Goal: Task Accomplishment & Management: Complete application form

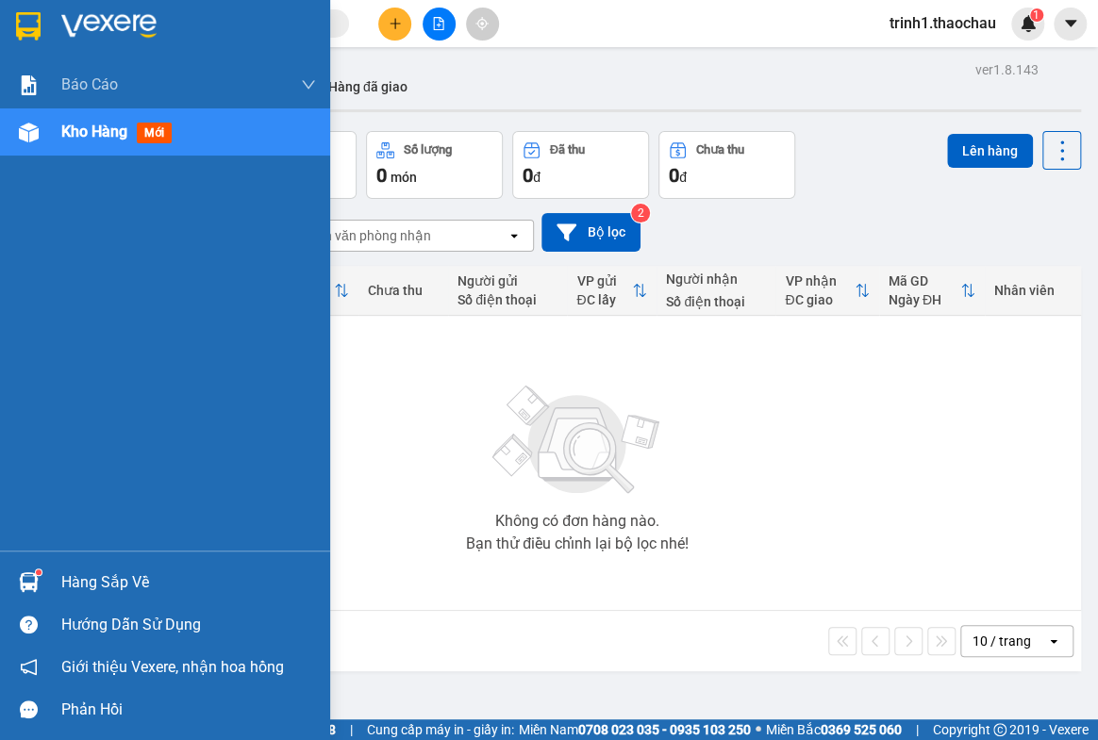
click at [121, 575] on div "Hàng sắp về" at bounding box center [188, 583] width 255 height 28
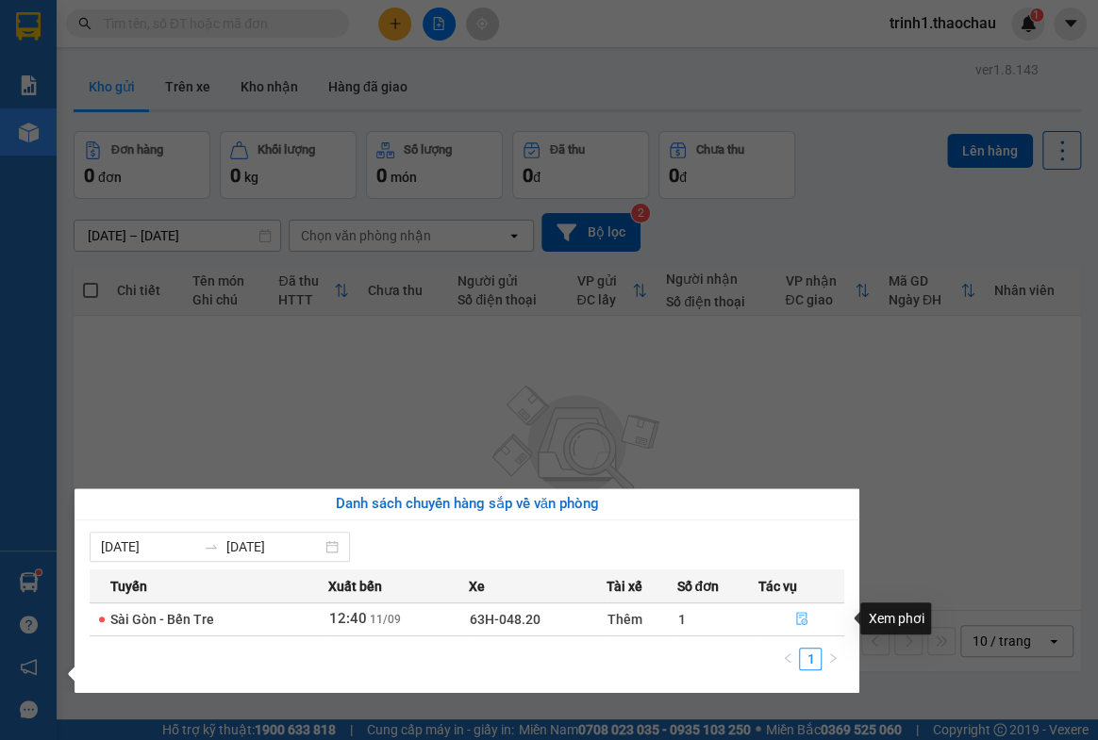
click at [800, 622] on icon "file-done" at bounding box center [801, 618] width 13 height 13
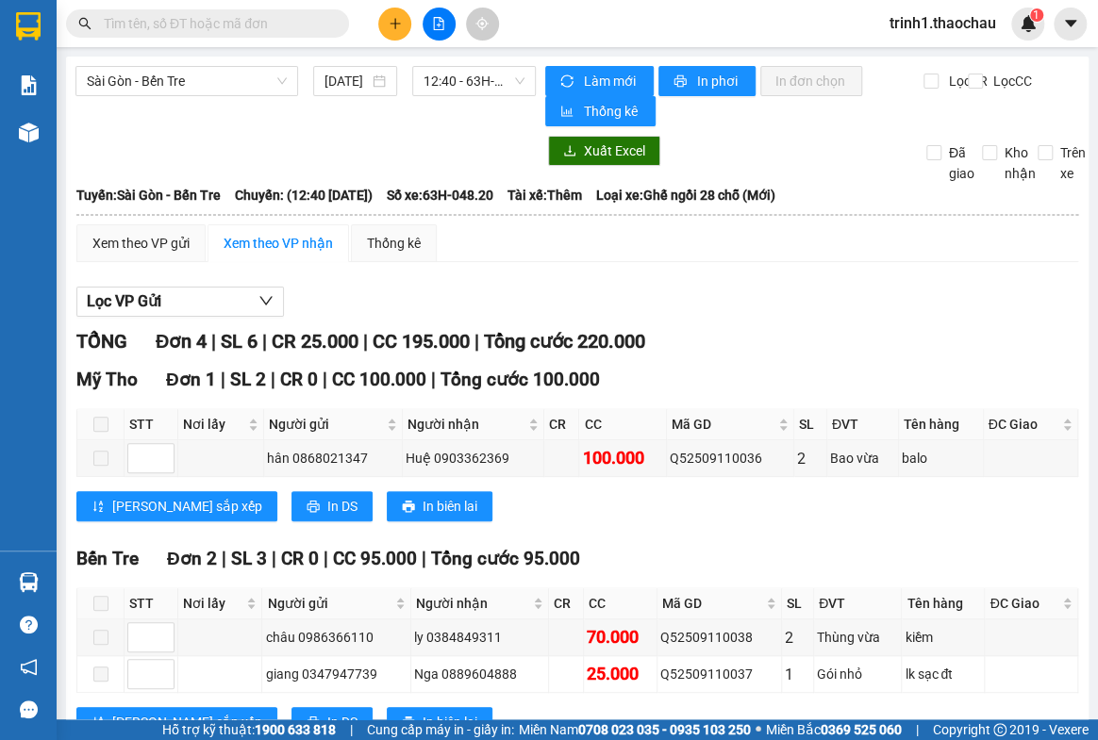
scroll to position [247, 0]
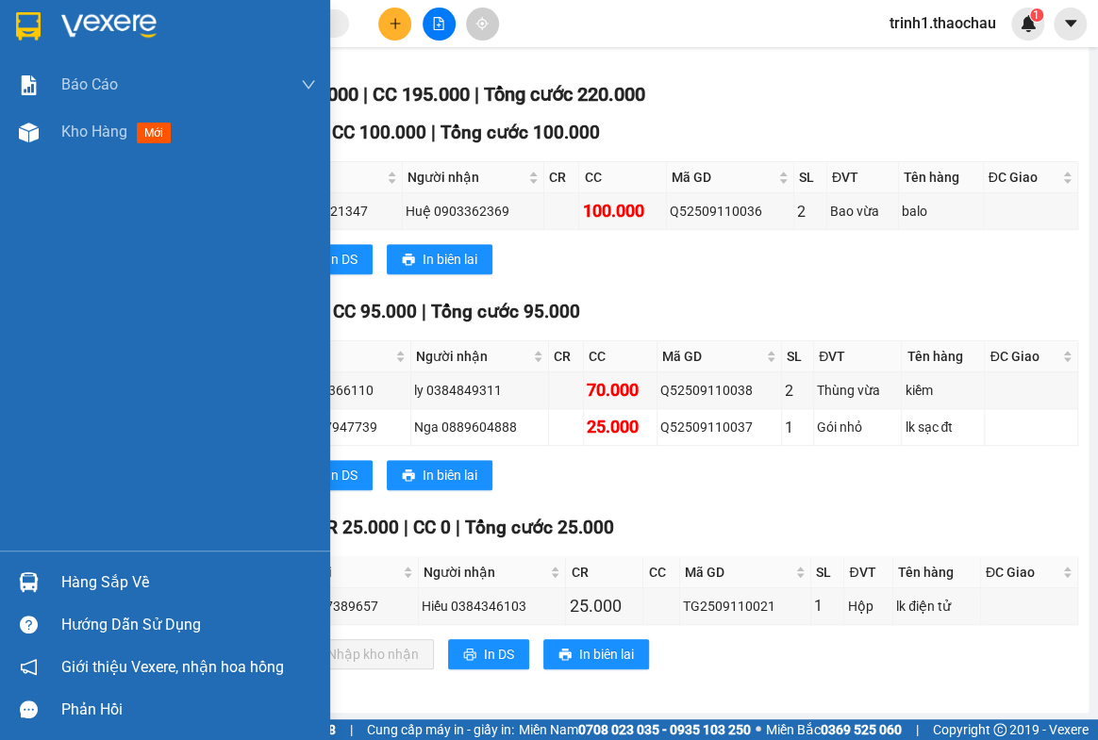
click at [99, 570] on div "Hàng sắp về" at bounding box center [188, 583] width 255 height 28
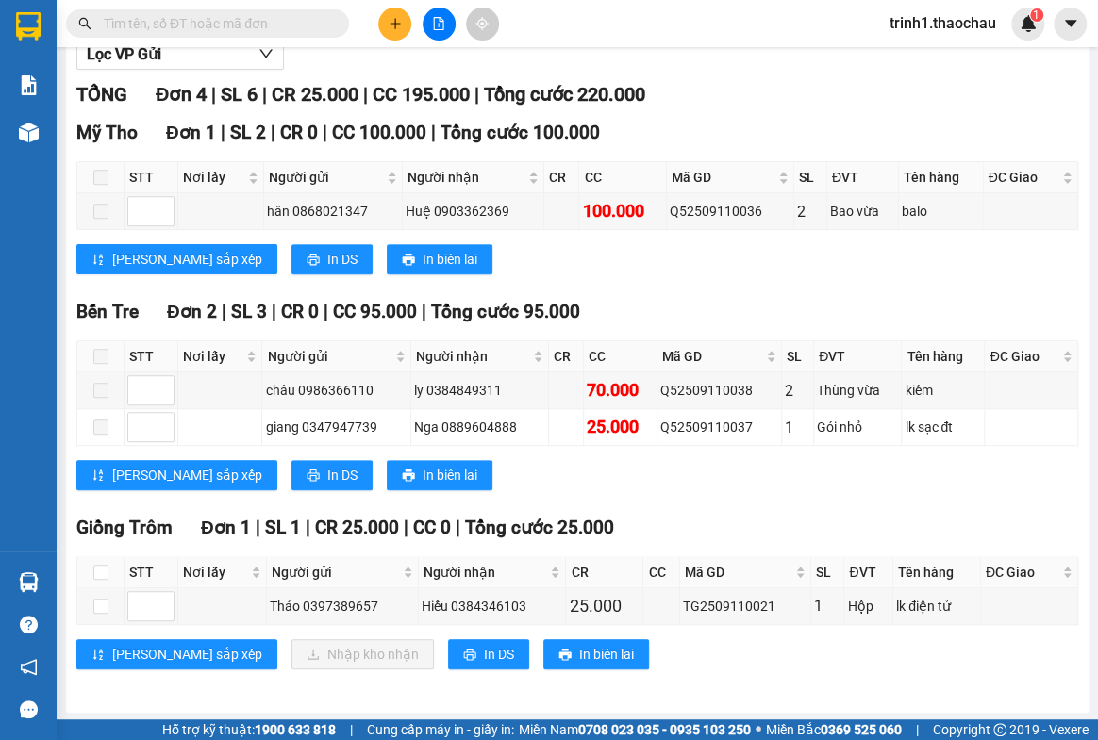
click at [905, 679] on section "Kết quả tìm kiếm ( 0 ) Bộ lọc No Data trinh1.thaochau 1 Báo cáo Báo cáo dòng ti…" at bounding box center [549, 370] width 1098 height 740
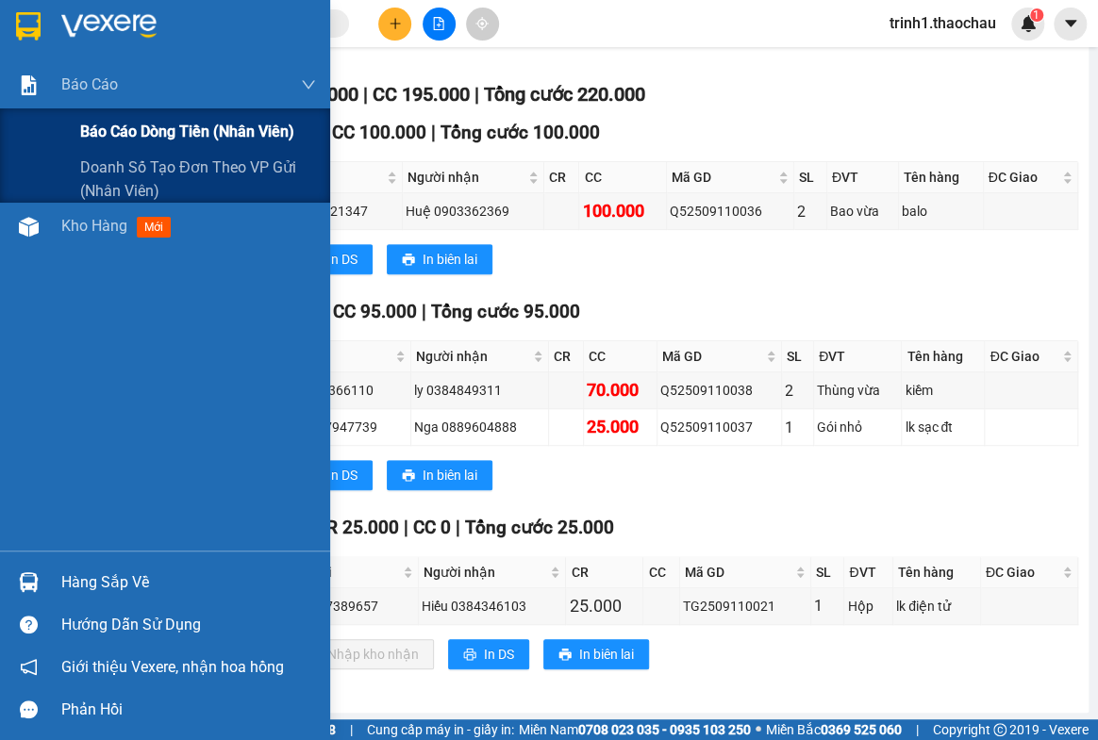
click at [164, 132] on span "Báo cáo dòng tiền (nhân viên)" at bounding box center [187, 132] width 214 height 24
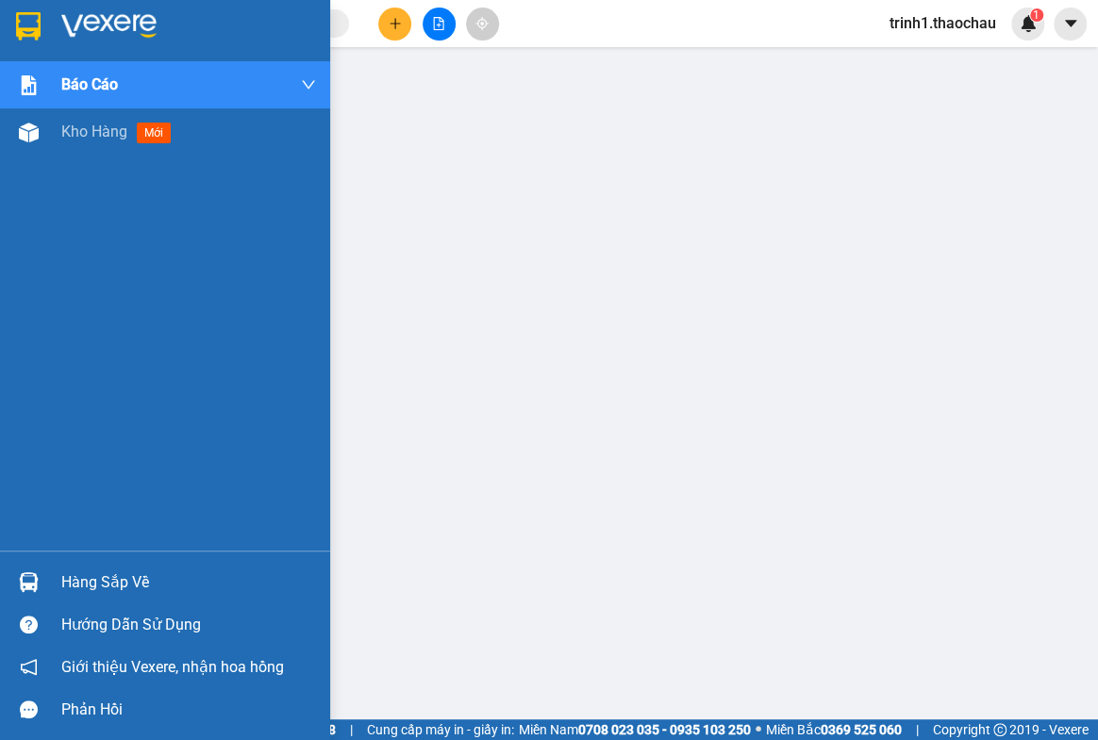
scroll to position [195, 0]
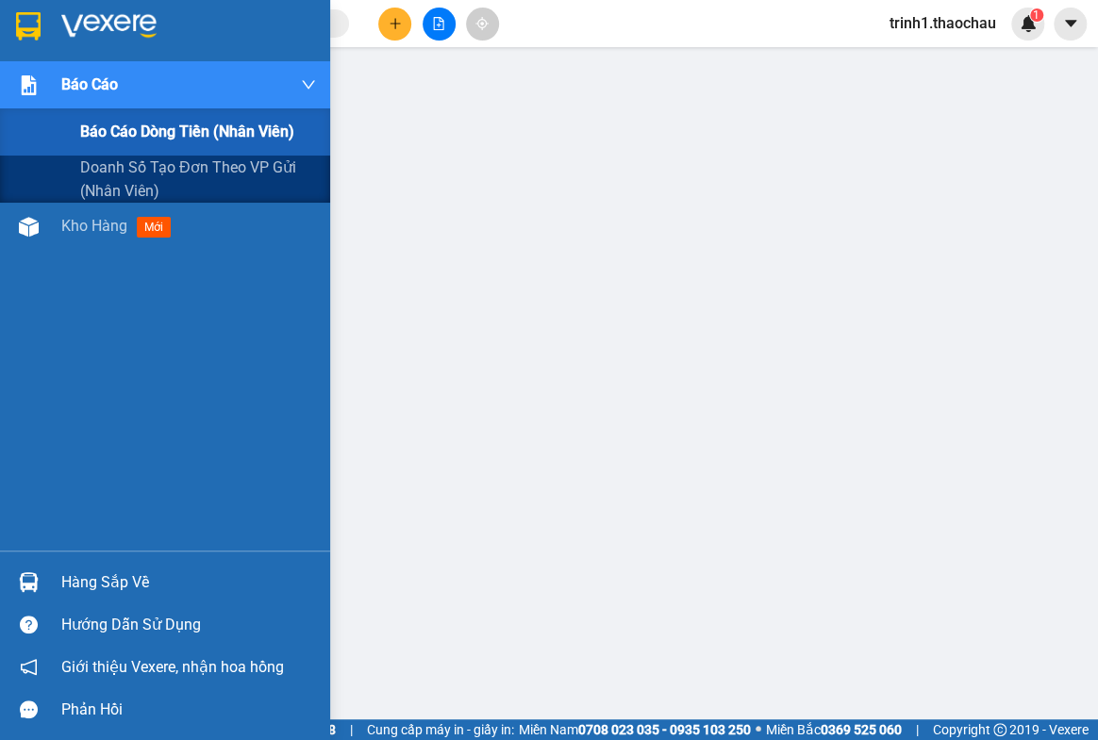
click at [131, 130] on span "Báo cáo dòng tiền (nhân viên)" at bounding box center [187, 132] width 214 height 24
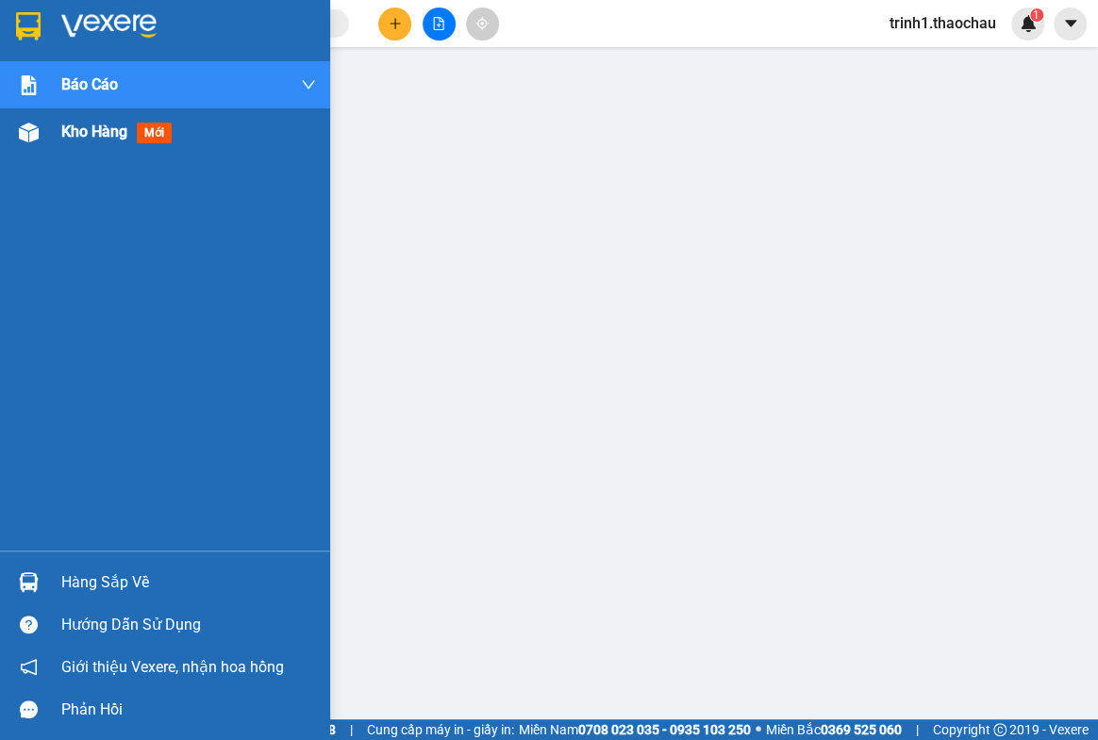
click at [86, 136] on span "Kho hàng" at bounding box center [94, 132] width 66 height 18
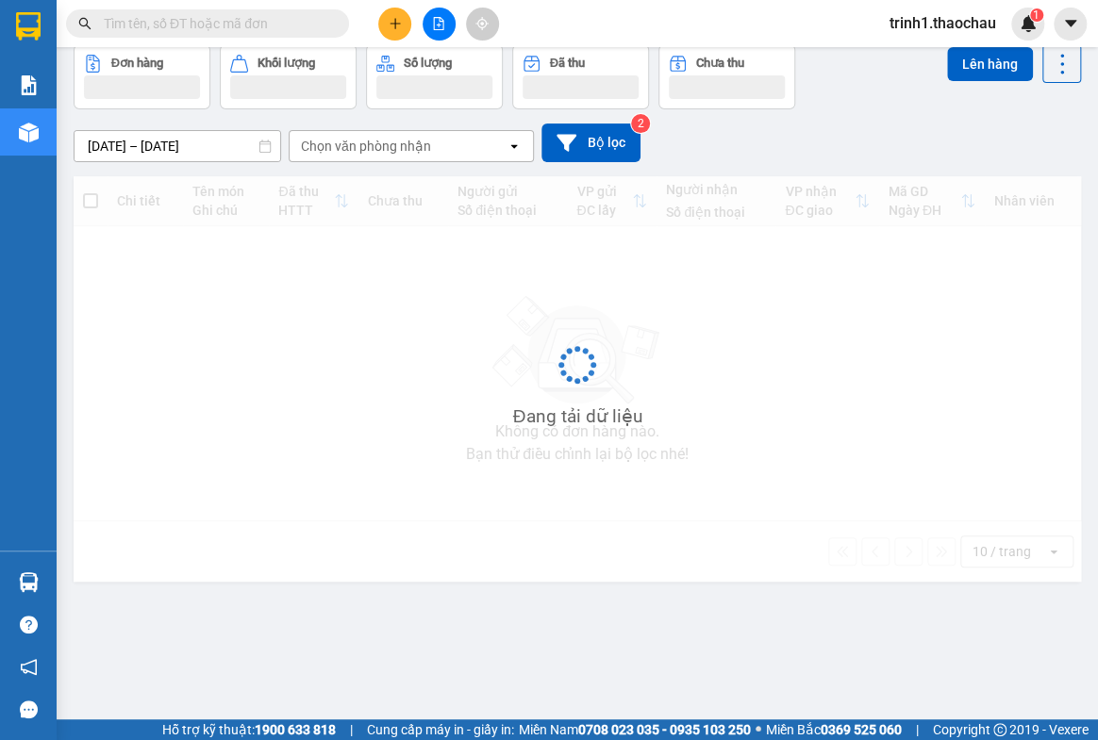
scroll to position [86, 0]
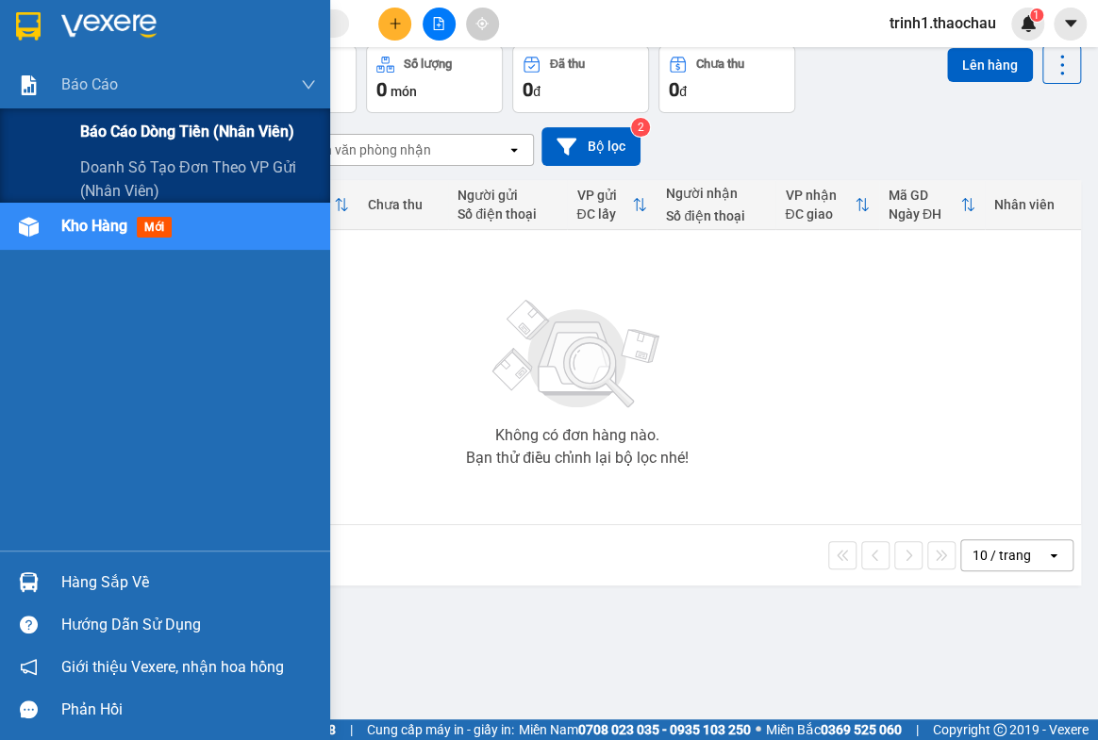
click at [135, 135] on input "[DATE] – [DATE]" at bounding box center [178, 150] width 206 height 30
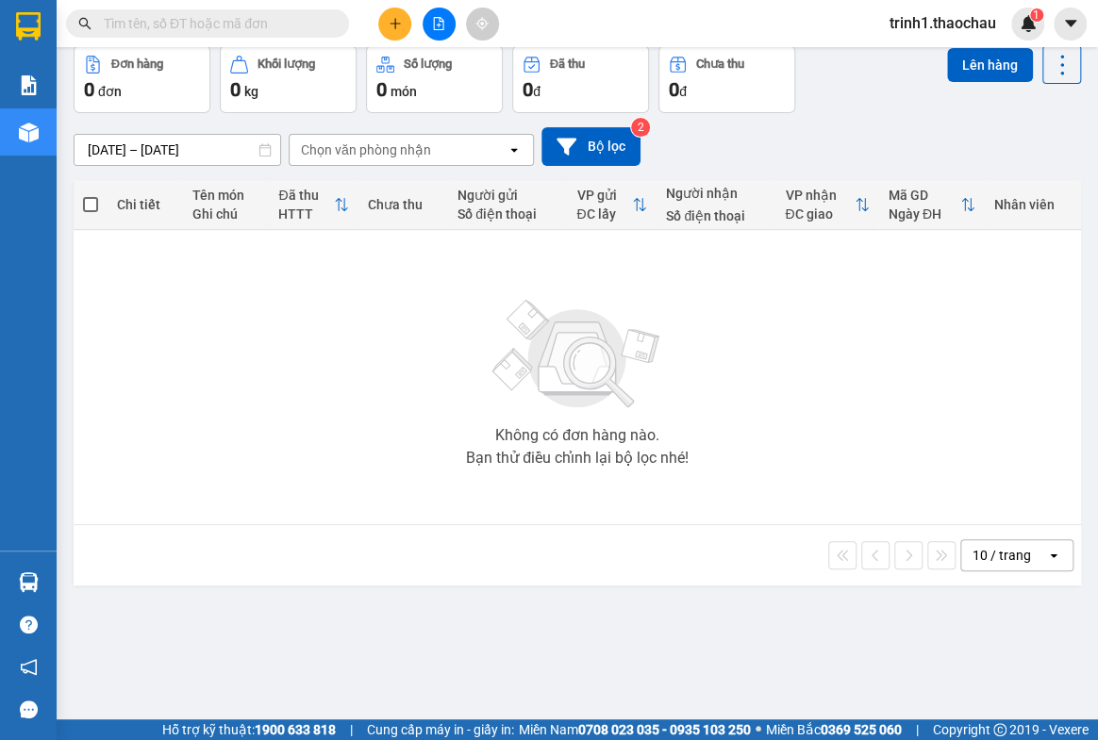
click at [447, 575] on div "10 / trang open" at bounding box center [577, 555] width 1007 height 60
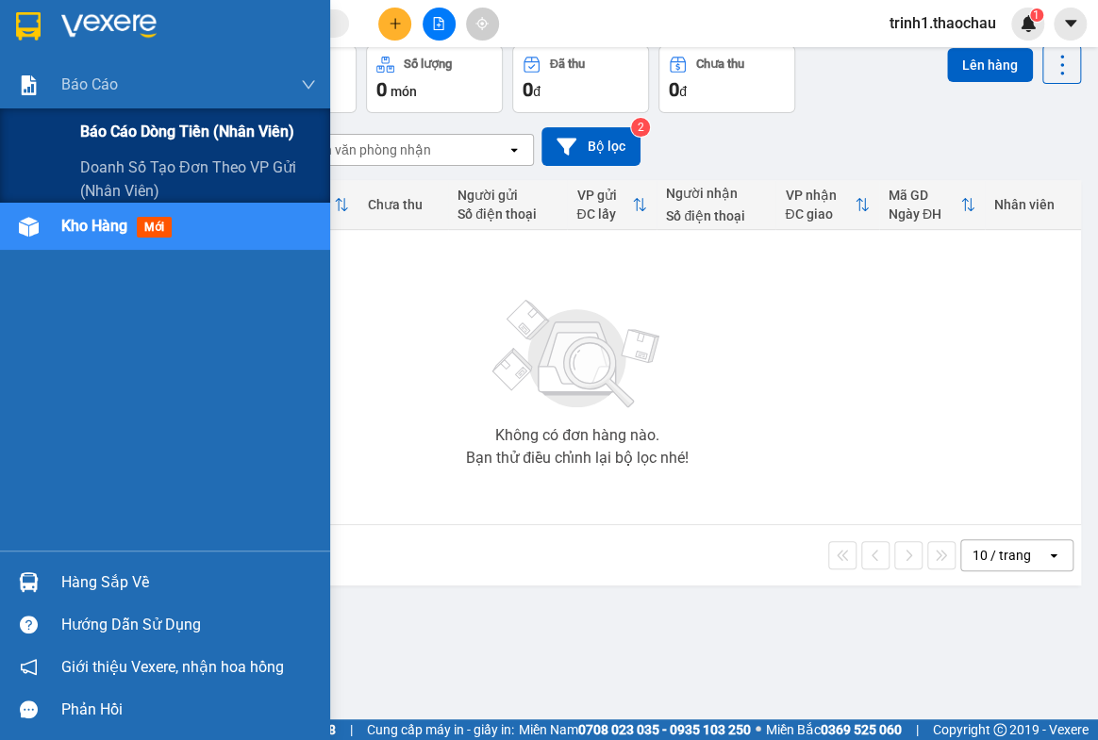
click at [139, 130] on span "Báo cáo dòng tiền (nhân viên)" at bounding box center [187, 132] width 214 height 24
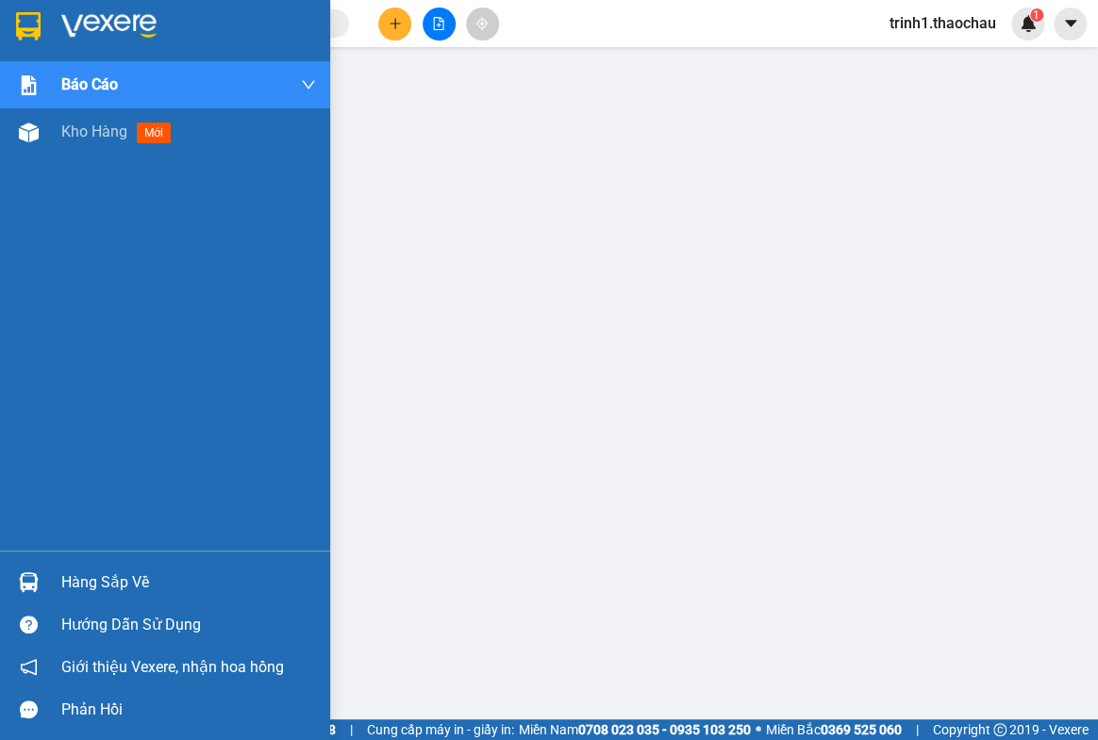
click at [93, 571] on div "Hàng sắp về" at bounding box center [188, 583] width 255 height 28
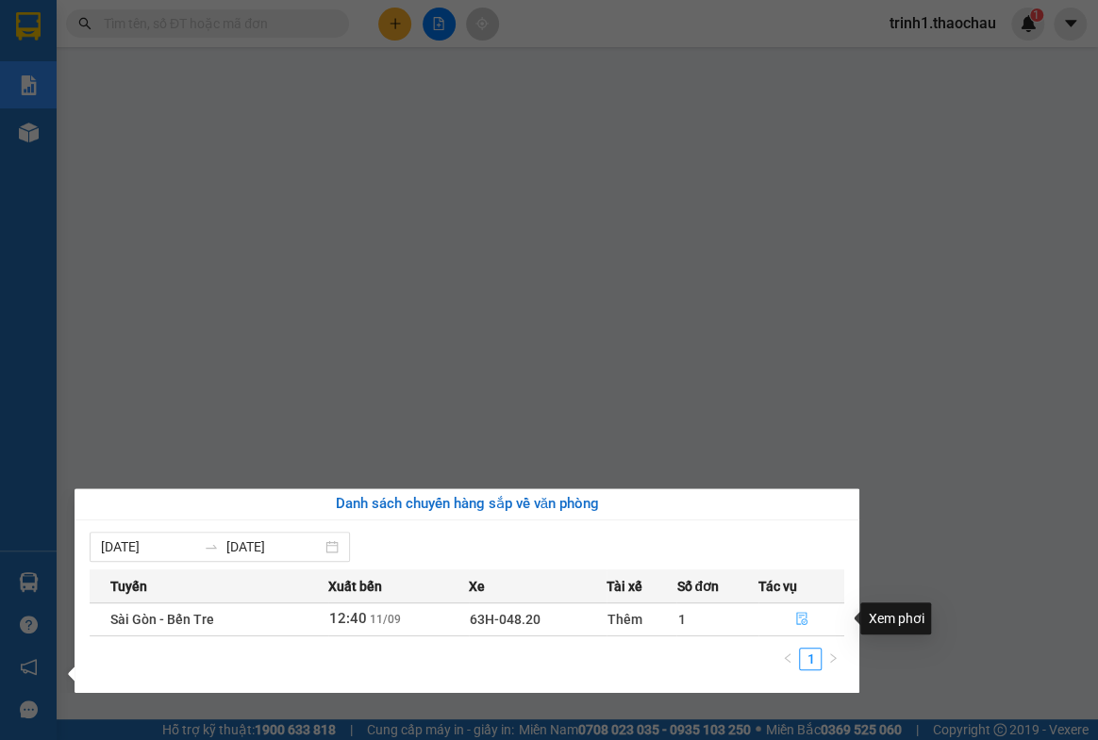
click at [810, 621] on button "button" at bounding box center [801, 620] width 84 height 30
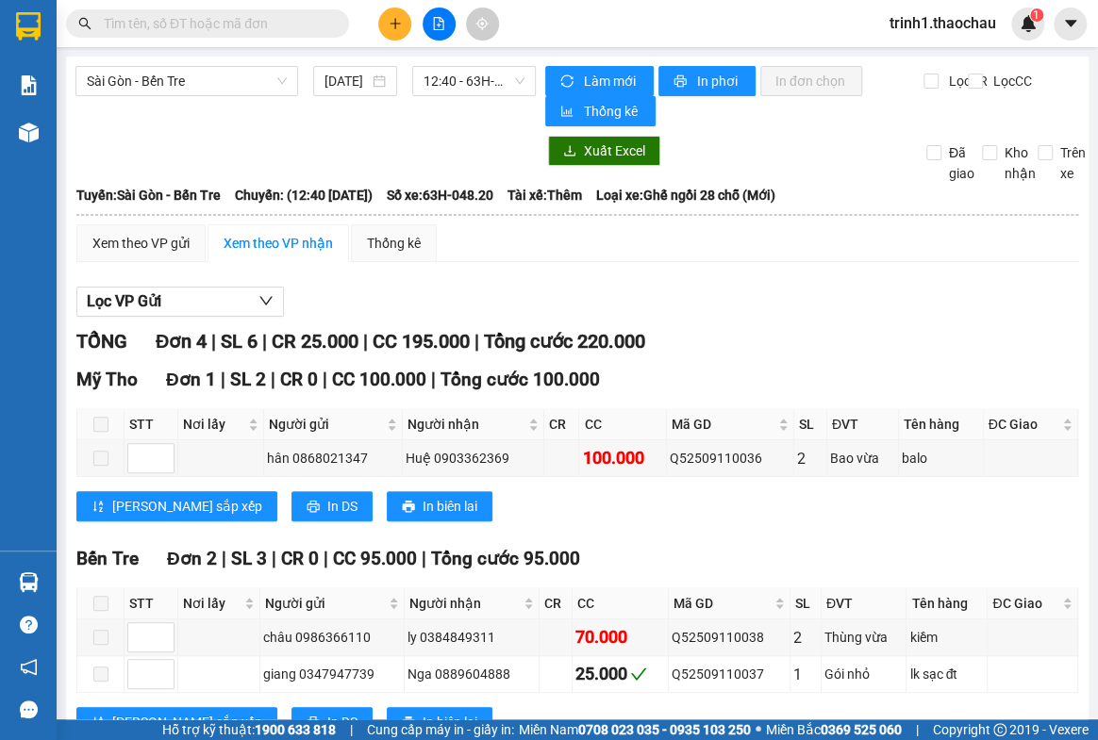
scroll to position [247, 0]
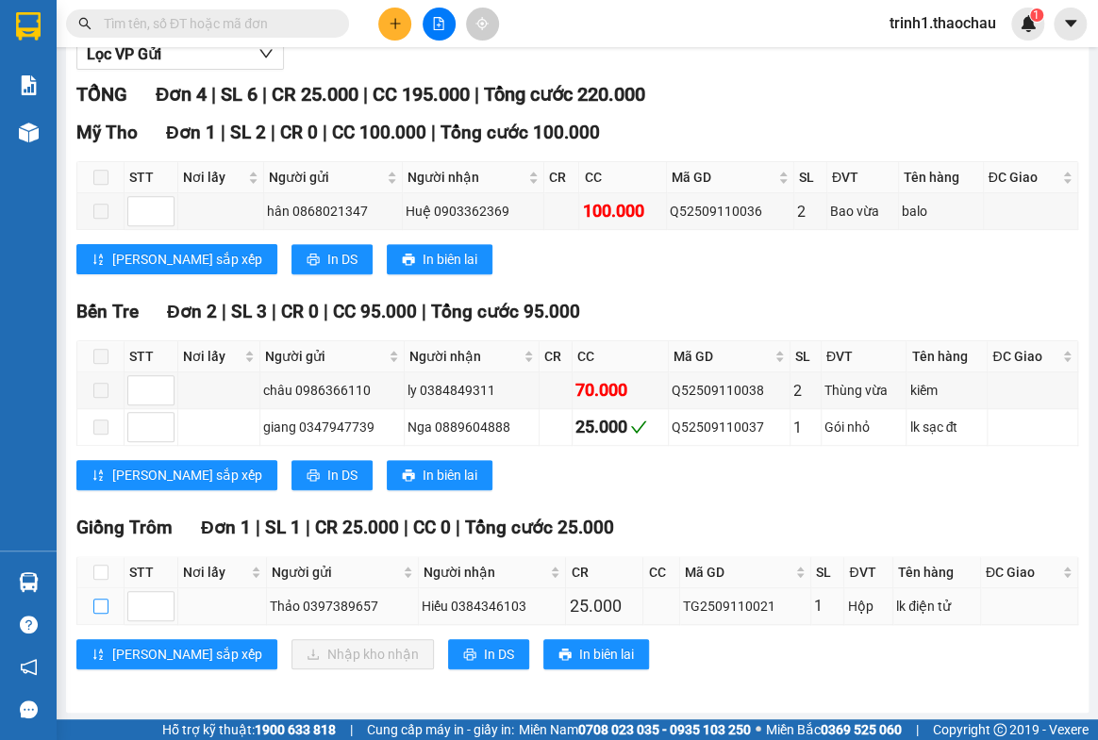
click at [97, 603] on input "checkbox" at bounding box center [100, 606] width 15 height 15
checkbox input "true"
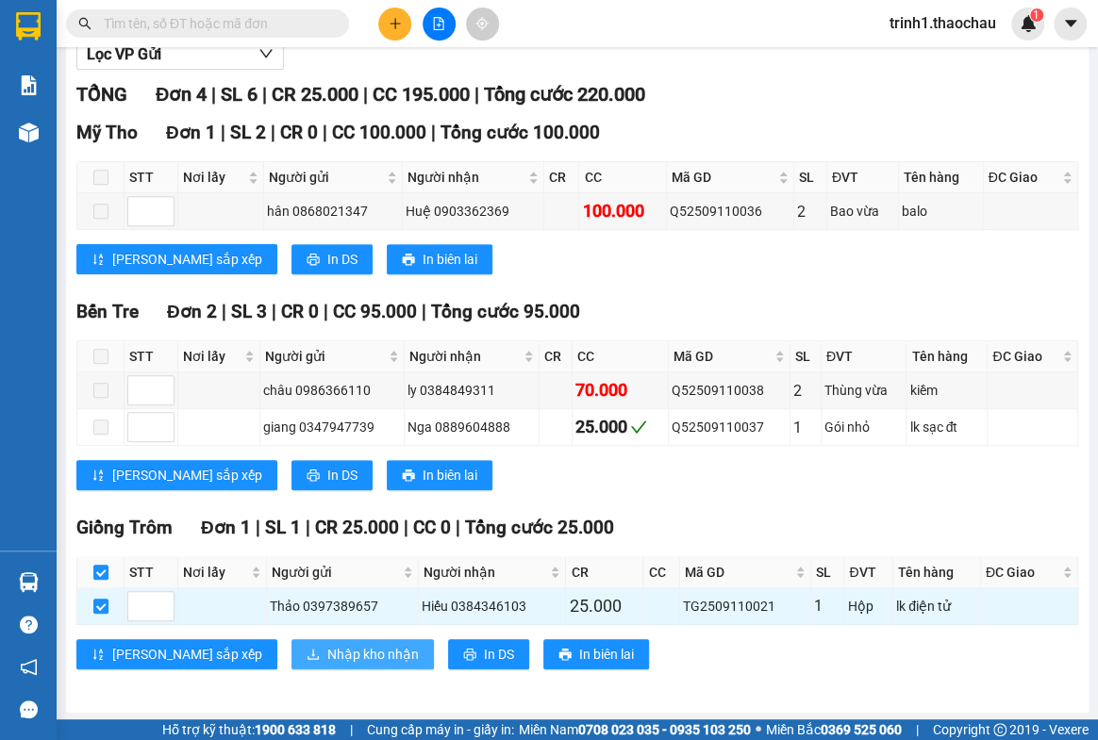
click at [327, 651] on span "Nhập kho nhận" at bounding box center [372, 654] width 91 height 21
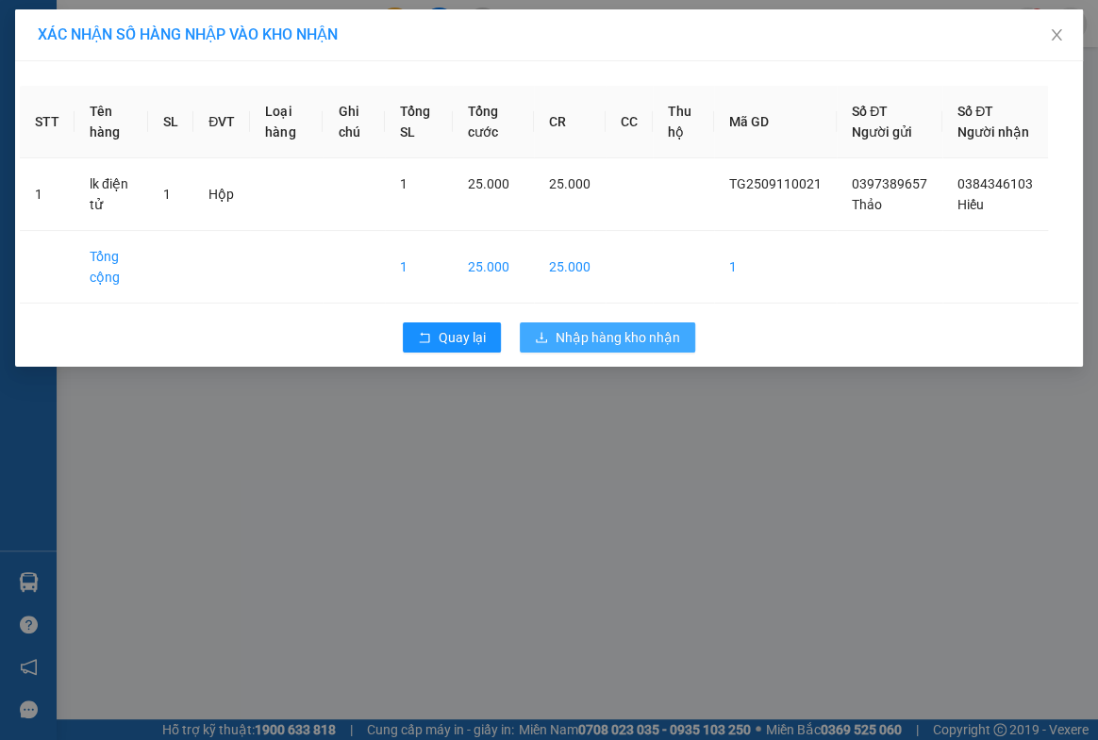
click at [599, 348] on span "Nhập hàng kho nhận" at bounding box center [618, 337] width 125 height 21
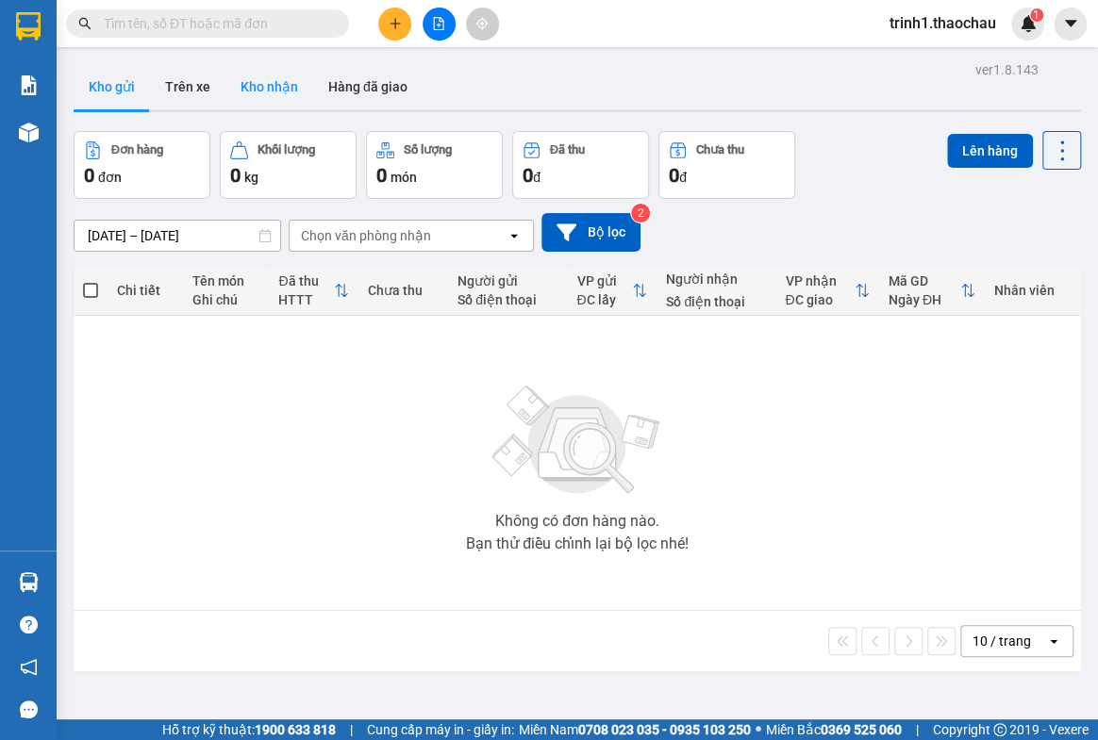
click at [243, 76] on button "Kho nhận" at bounding box center [269, 86] width 88 height 45
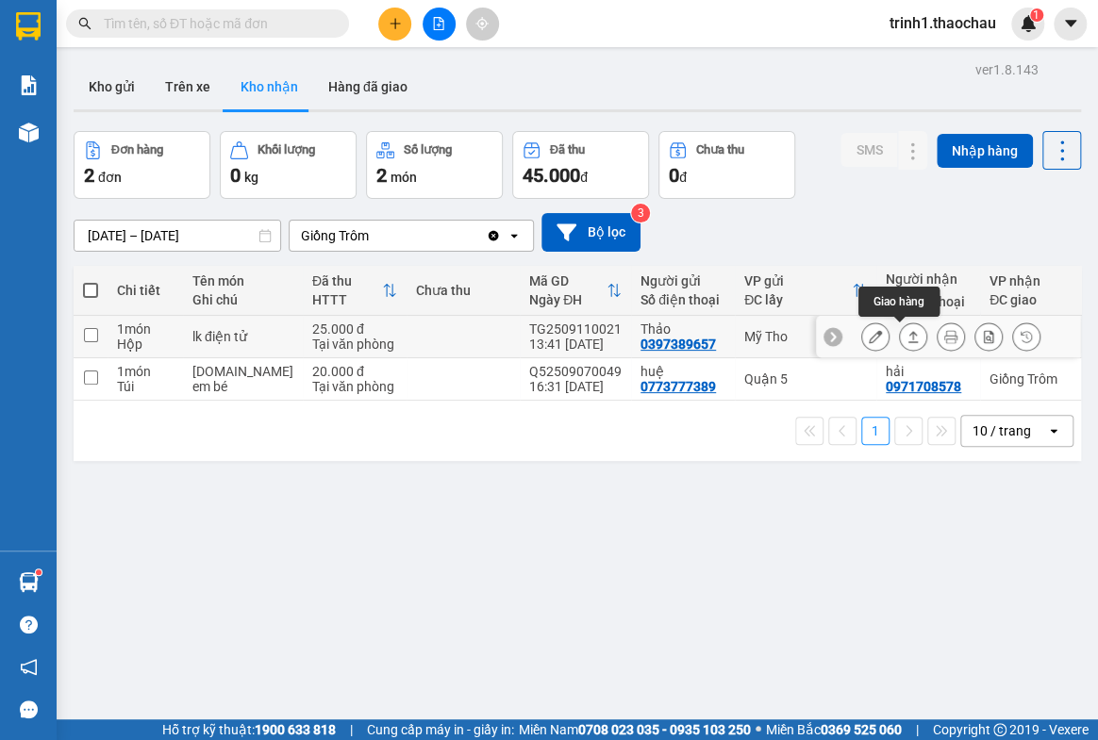
click at [906, 330] on icon at bounding box center [912, 336] width 13 height 13
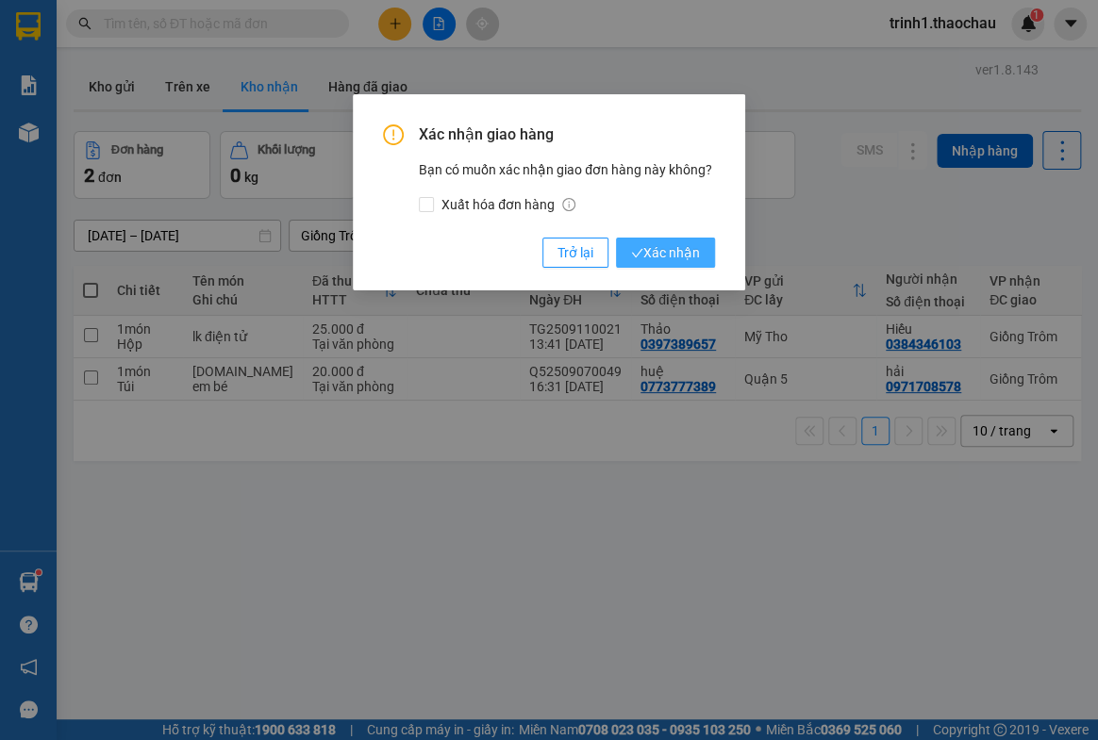
click at [681, 253] on span "Xác nhận" at bounding box center [665, 252] width 69 height 21
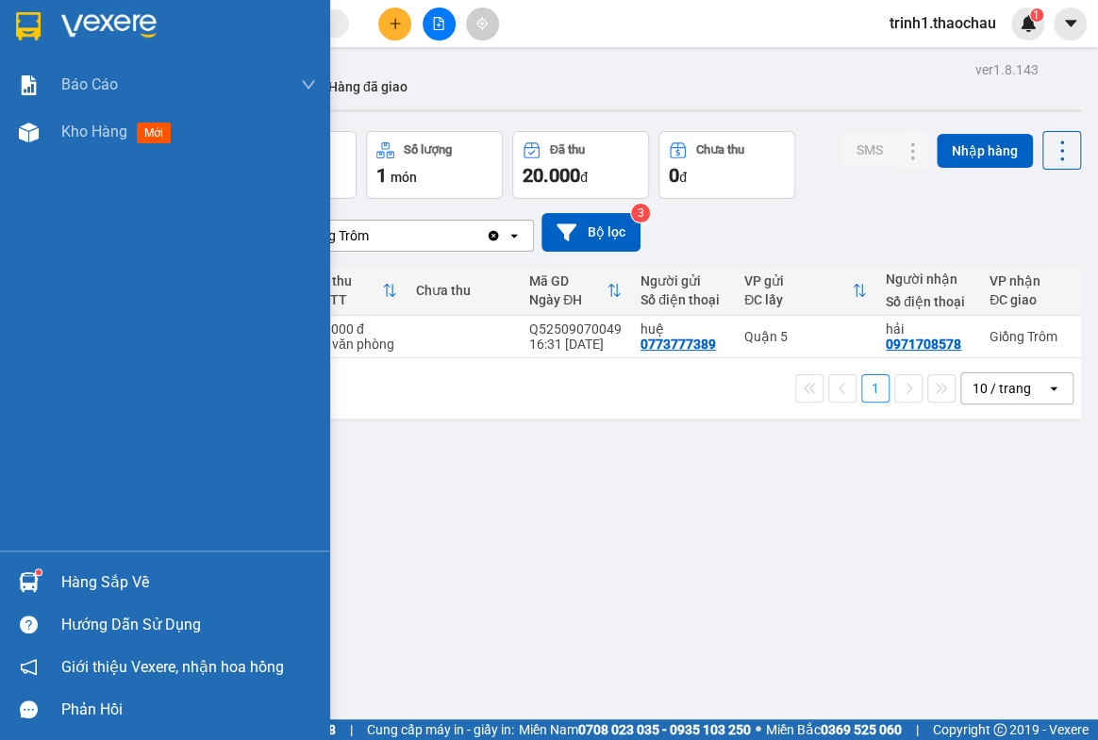
drag, startPoint x: 109, startPoint y: 578, endPoint x: 148, endPoint y: 562, distance: 41.9
click at [112, 575] on div "Hàng sắp về" at bounding box center [188, 583] width 255 height 28
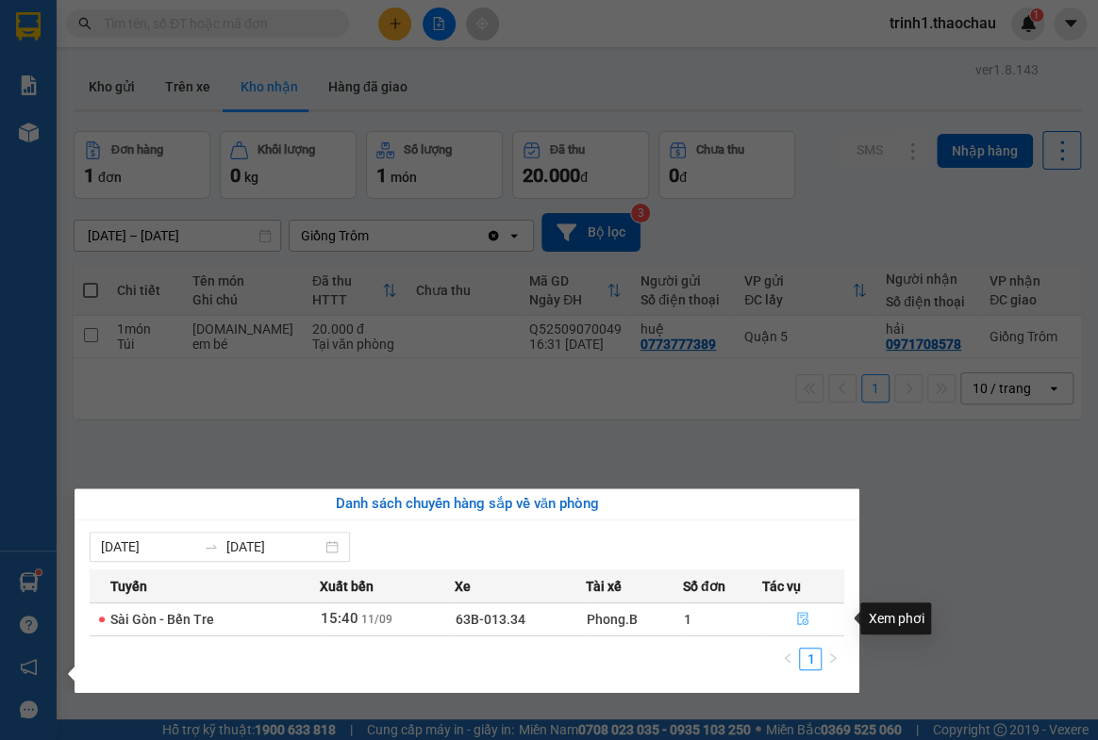
click at [804, 616] on icon "file-done" at bounding box center [802, 618] width 13 height 13
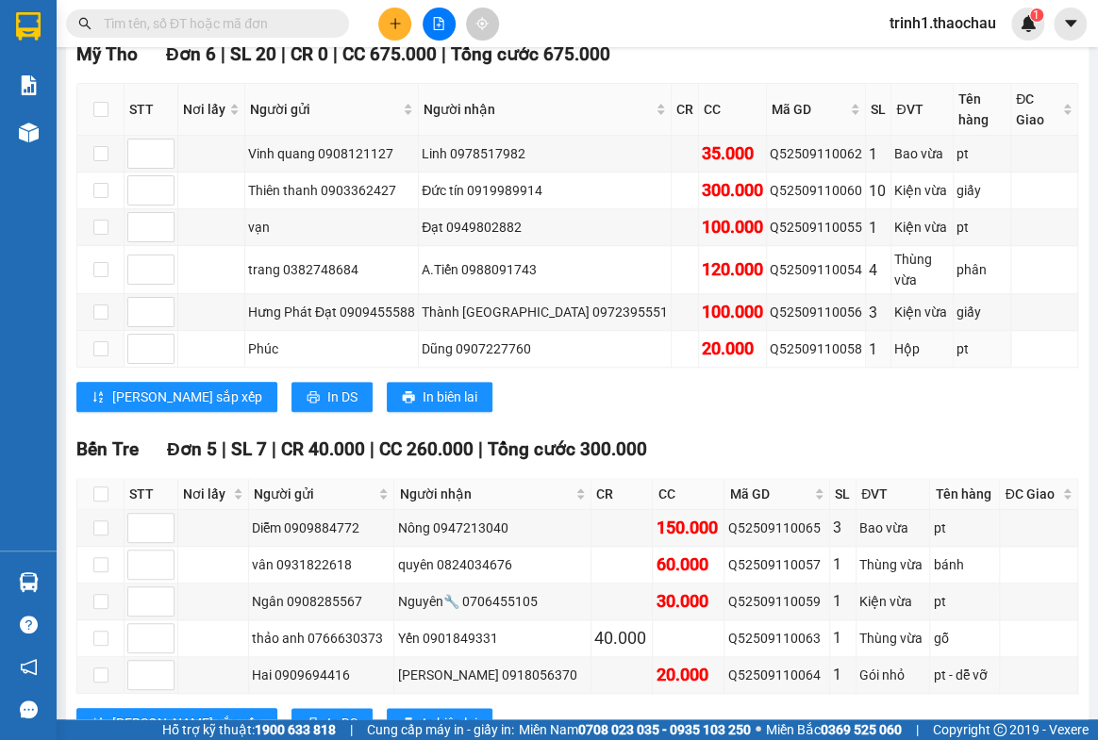
scroll to position [719, 0]
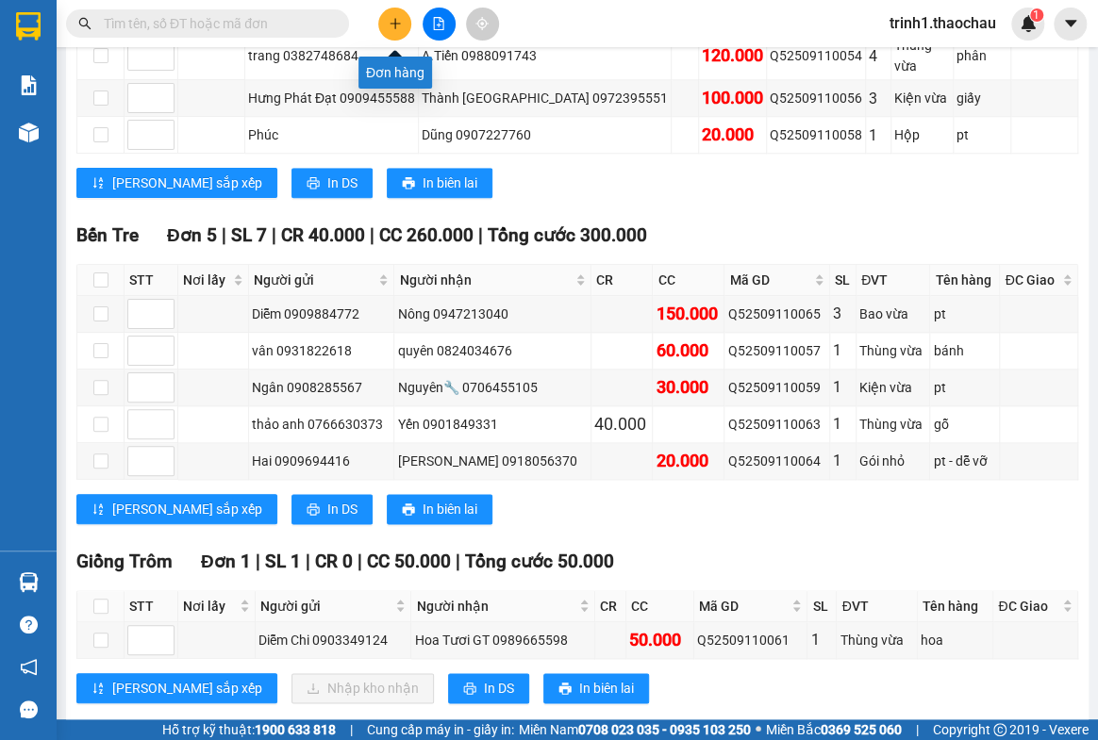
click at [394, 17] on icon "plus" at bounding box center [395, 23] width 13 height 13
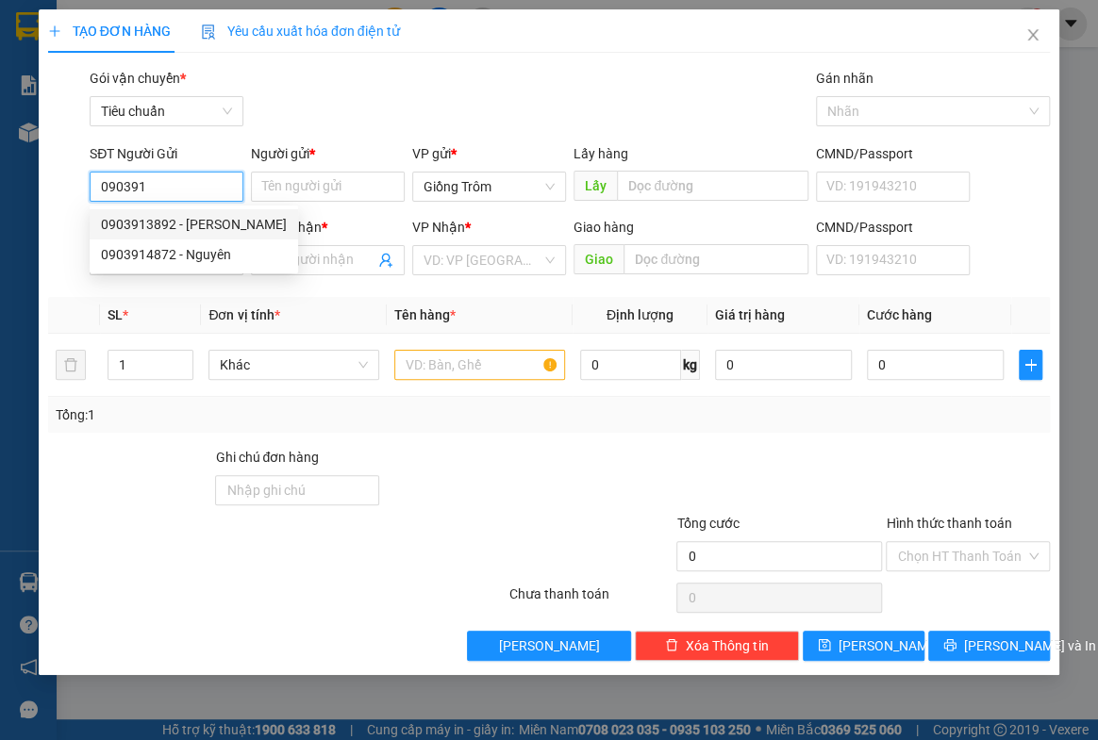
click at [186, 221] on div "0903913892 - [PERSON_NAME]" at bounding box center [194, 224] width 186 height 21
type input "0903913892"
type input "[PERSON_NAME]"
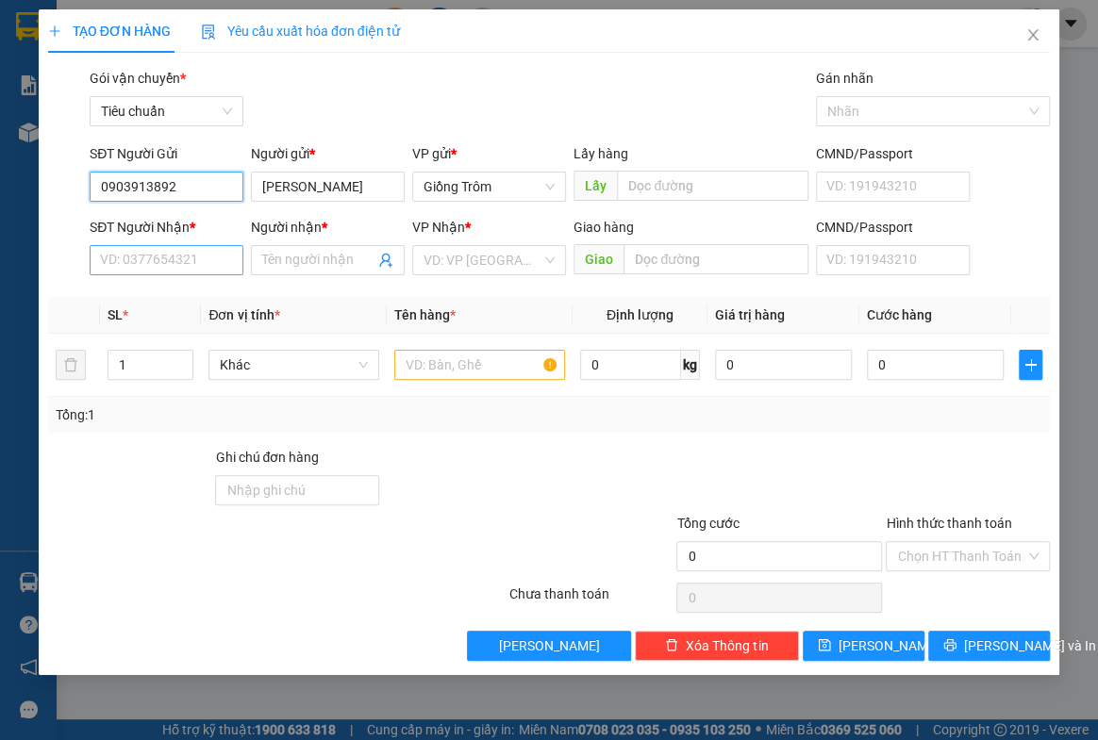
type input "0903913892"
click at [180, 270] on input "SĐT Người Nhận *" at bounding box center [167, 260] width 154 height 30
type input "0938883538"
click at [292, 255] on input "Người nhận *" at bounding box center [318, 260] width 112 height 21
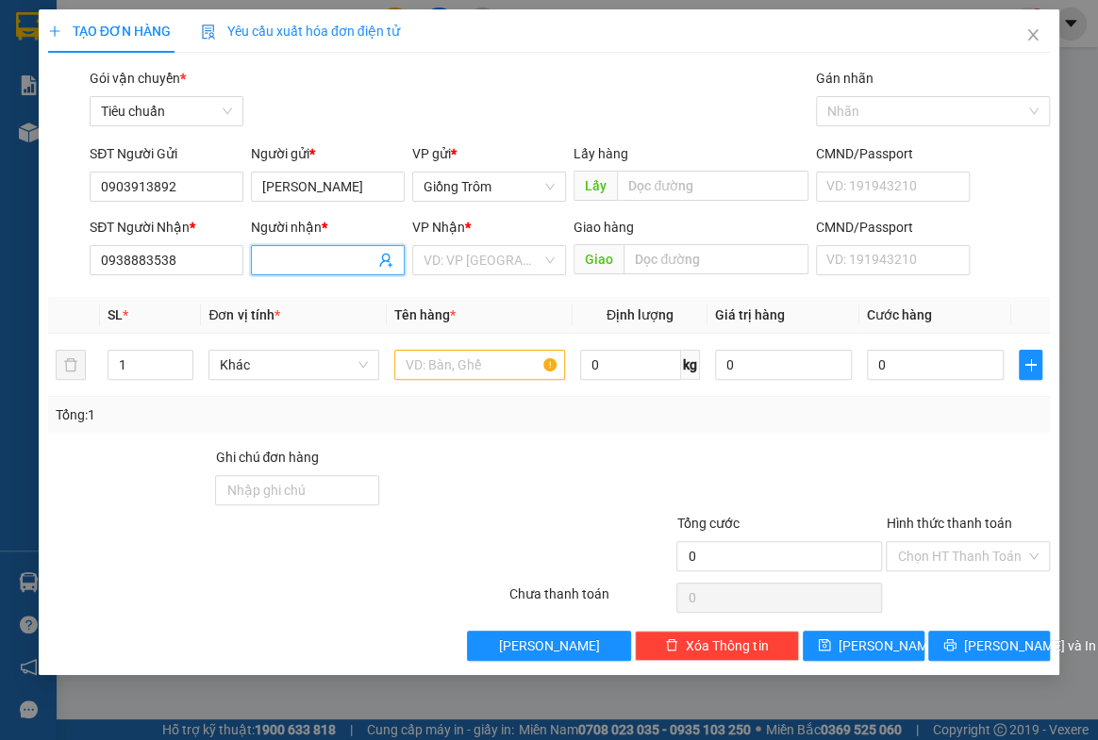
type input "t"
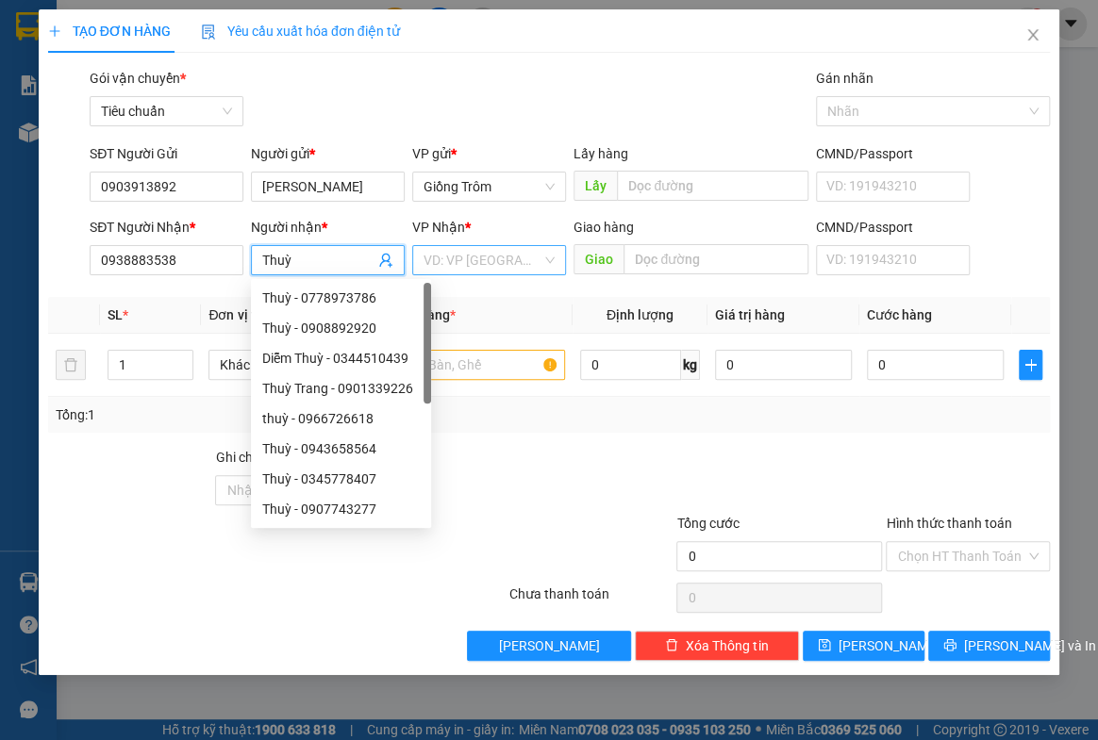
type input "Thuỳ"
click at [471, 247] on input "search" at bounding box center [482, 260] width 118 height 28
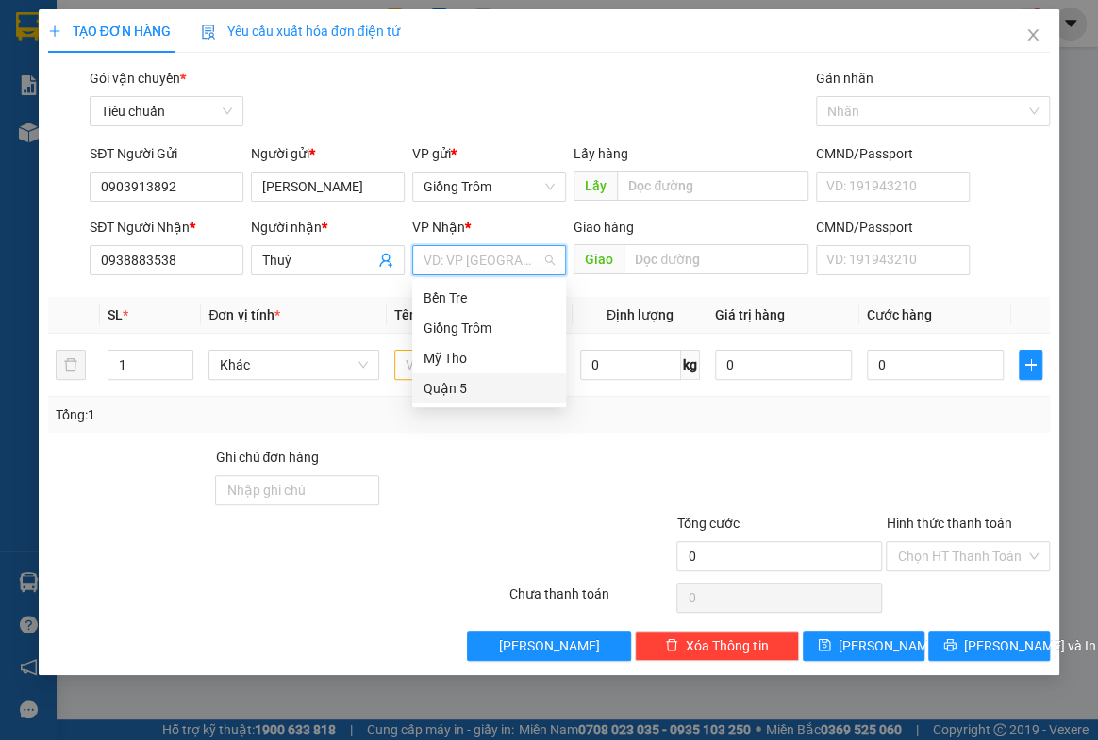
click at [452, 385] on div "Quận 5" at bounding box center [488, 388] width 131 height 21
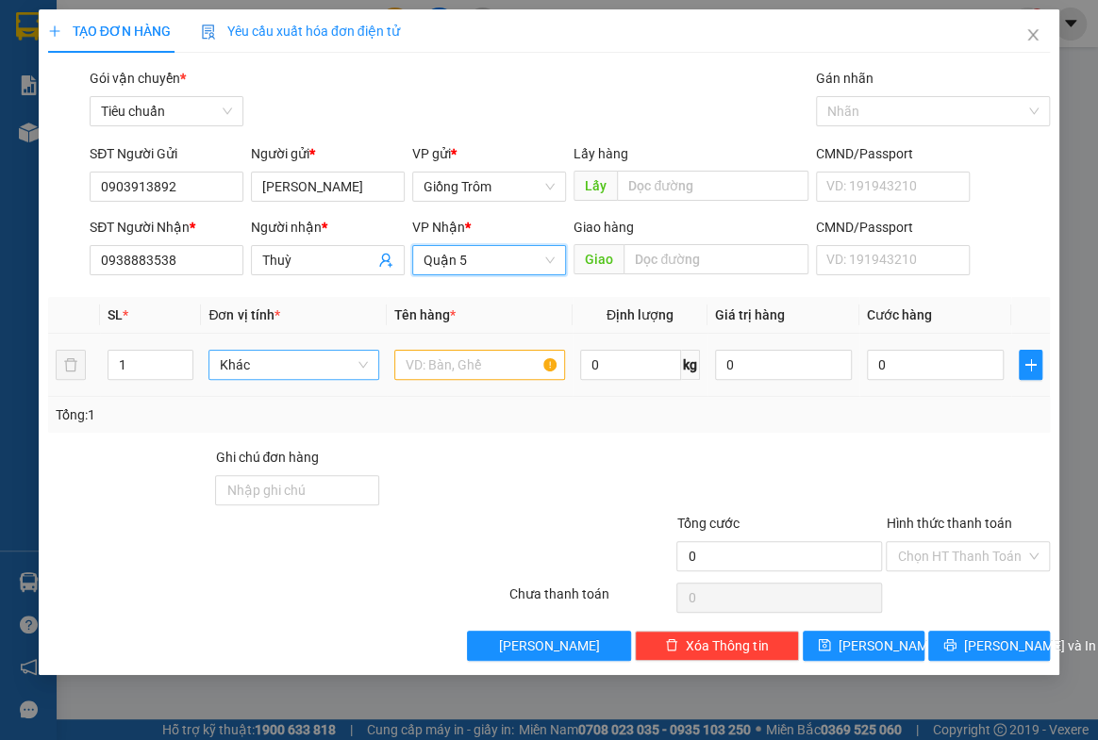
click at [280, 358] on span "Khác" at bounding box center [294, 365] width 148 height 28
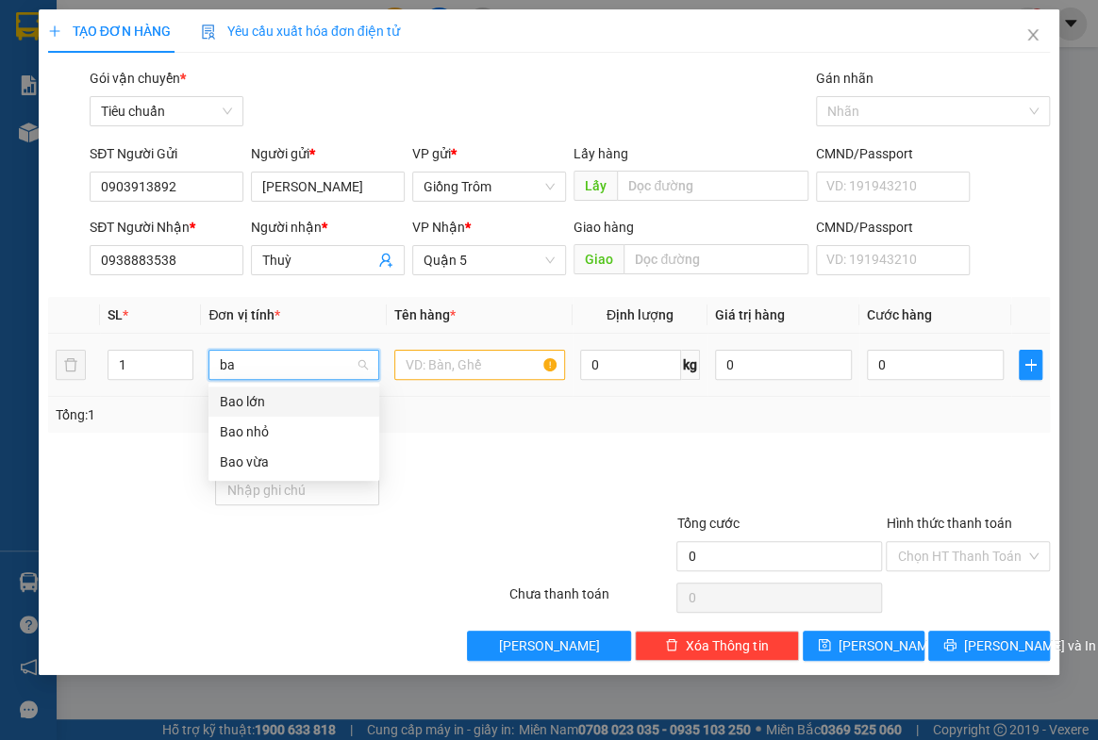
type input "bao"
drag, startPoint x: 256, startPoint y: 465, endPoint x: 340, endPoint y: 433, distance: 90.7
click at [264, 463] on div "Bao vừa" at bounding box center [294, 462] width 148 height 21
click at [464, 361] on input "text" at bounding box center [479, 365] width 171 height 30
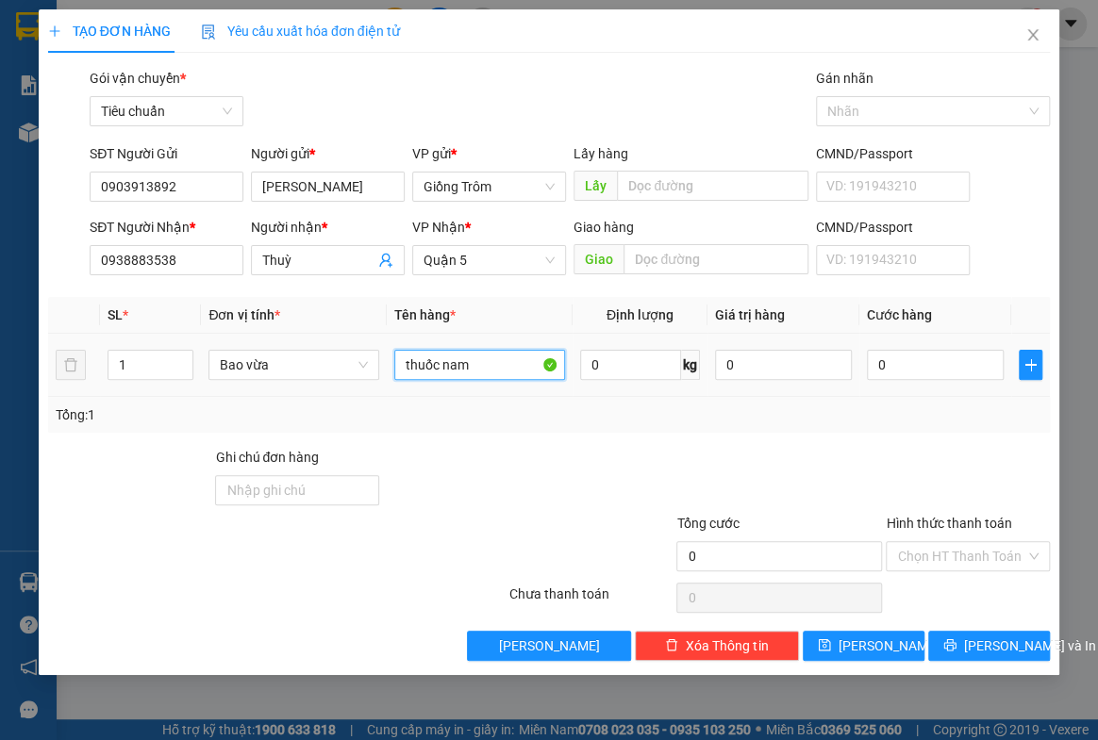
type input "thuốc nam"
click at [934, 383] on div "0" at bounding box center [935, 365] width 137 height 38
click at [938, 361] on input "0" at bounding box center [935, 365] width 137 height 30
type input "3"
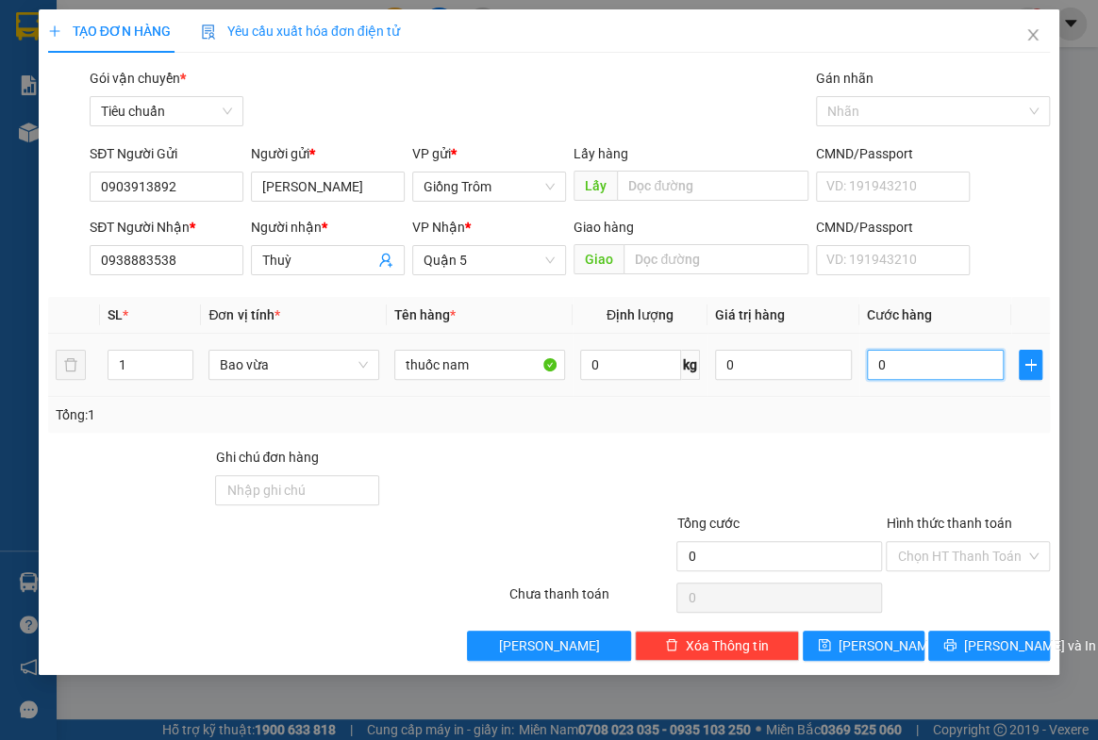
type input "3"
type input "30"
type input "30.000"
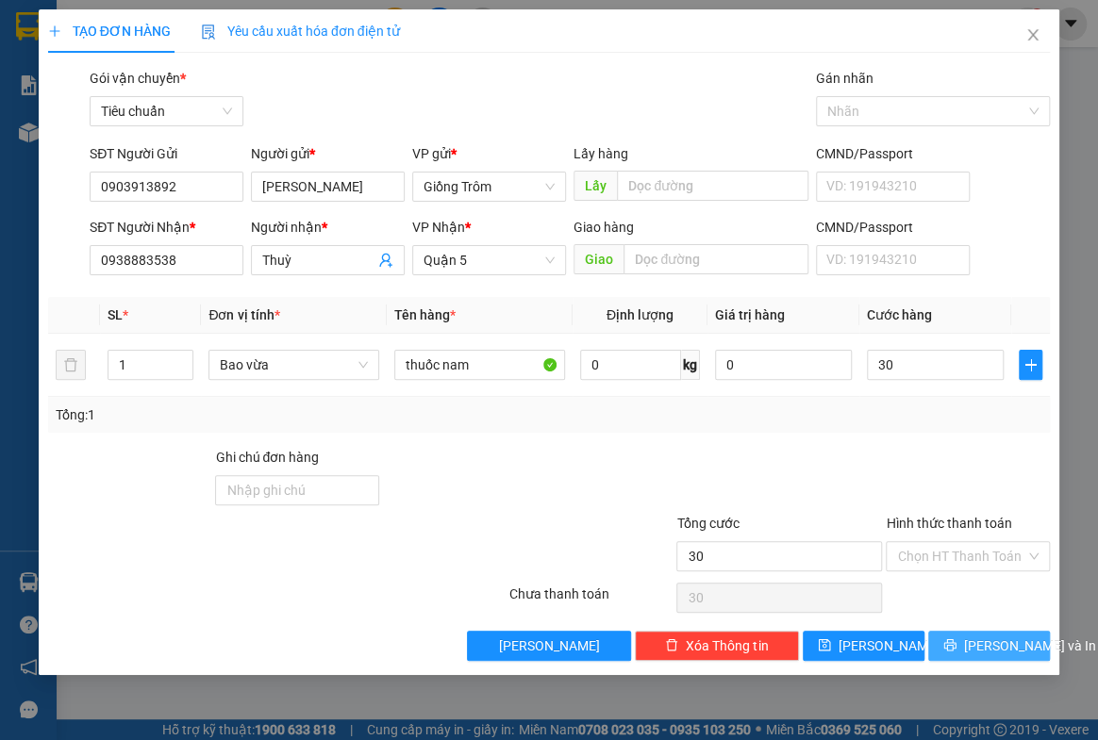
type input "30.000"
click at [988, 639] on span "[PERSON_NAME] và In" at bounding box center [1030, 646] width 132 height 21
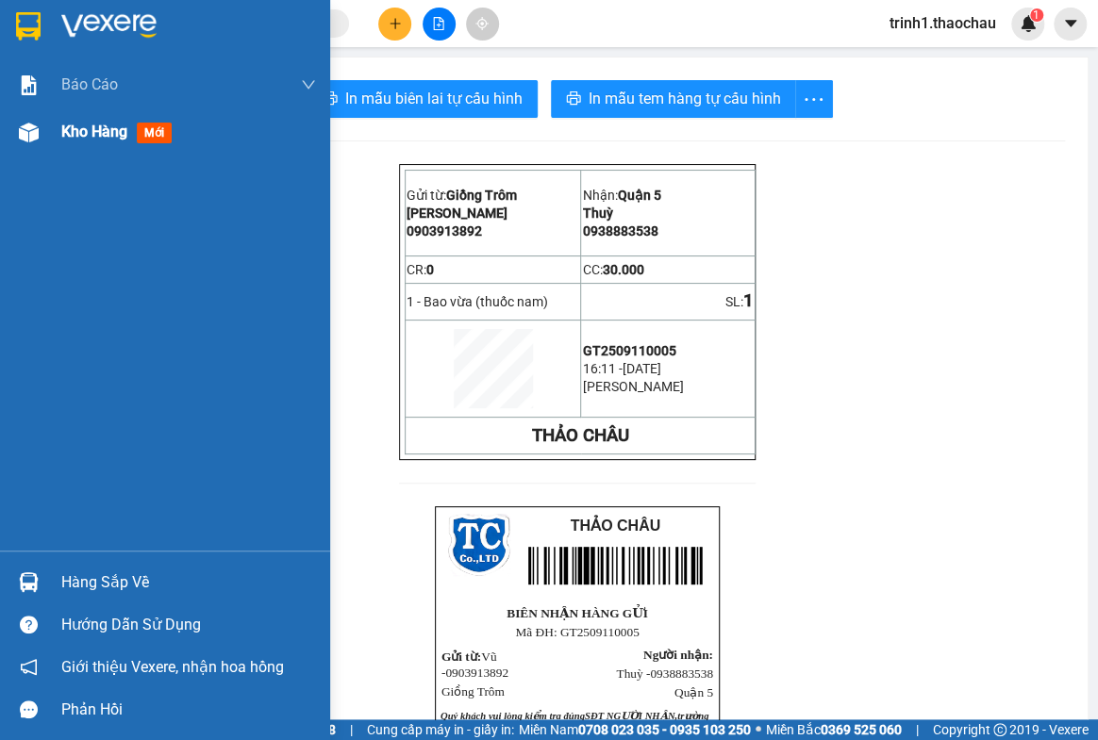
click at [67, 138] on span "Kho hàng" at bounding box center [94, 132] width 66 height 18
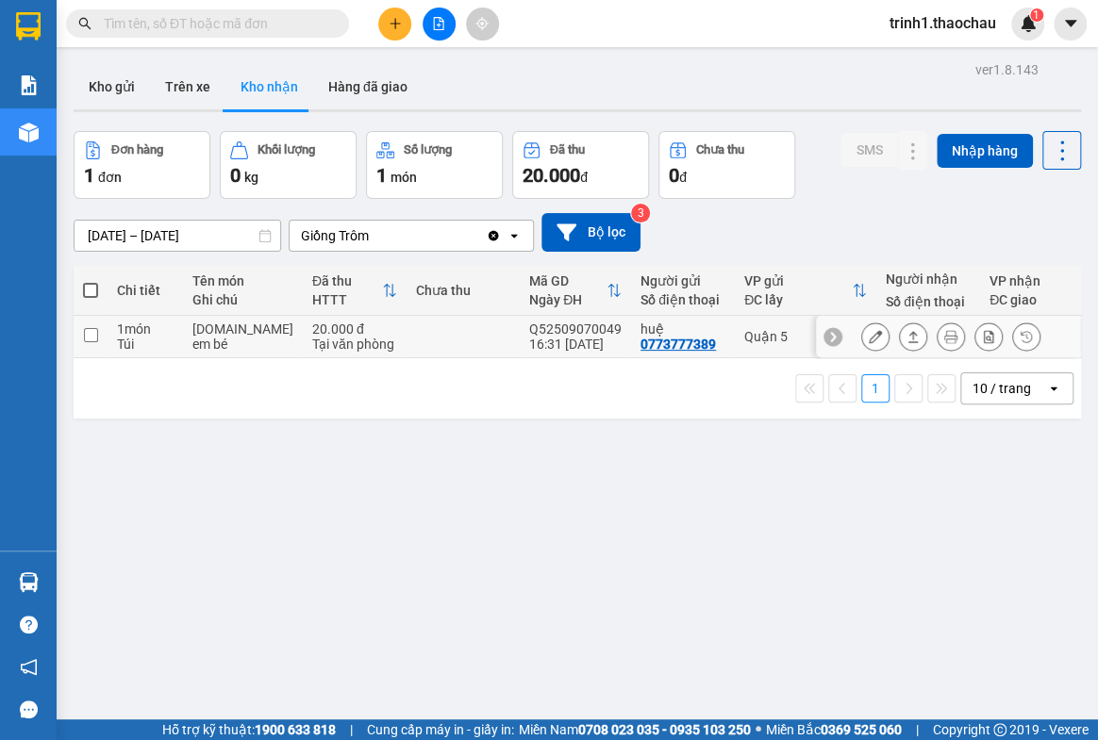
click at [90, 332] on input "checkbox" at bounding box center [91, 335] width 14 height 14
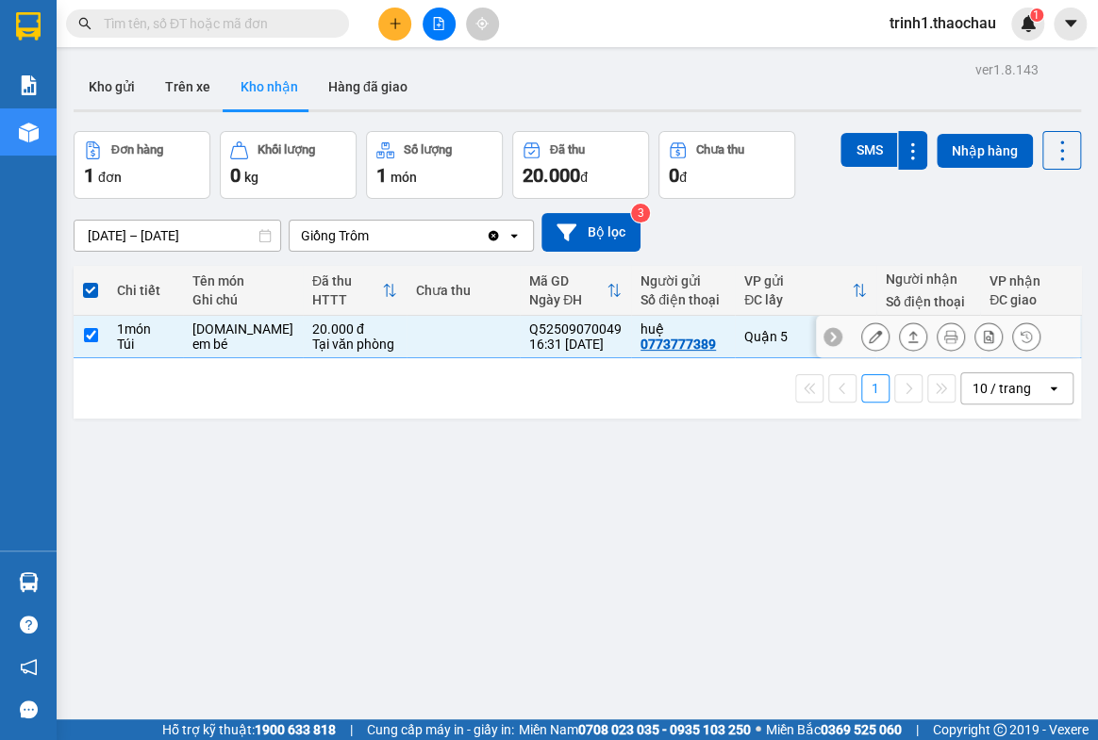
click at [88, 338] on input "checkbox" at bounding box center [91, 335] width 14 height 14
checkbox input "false"
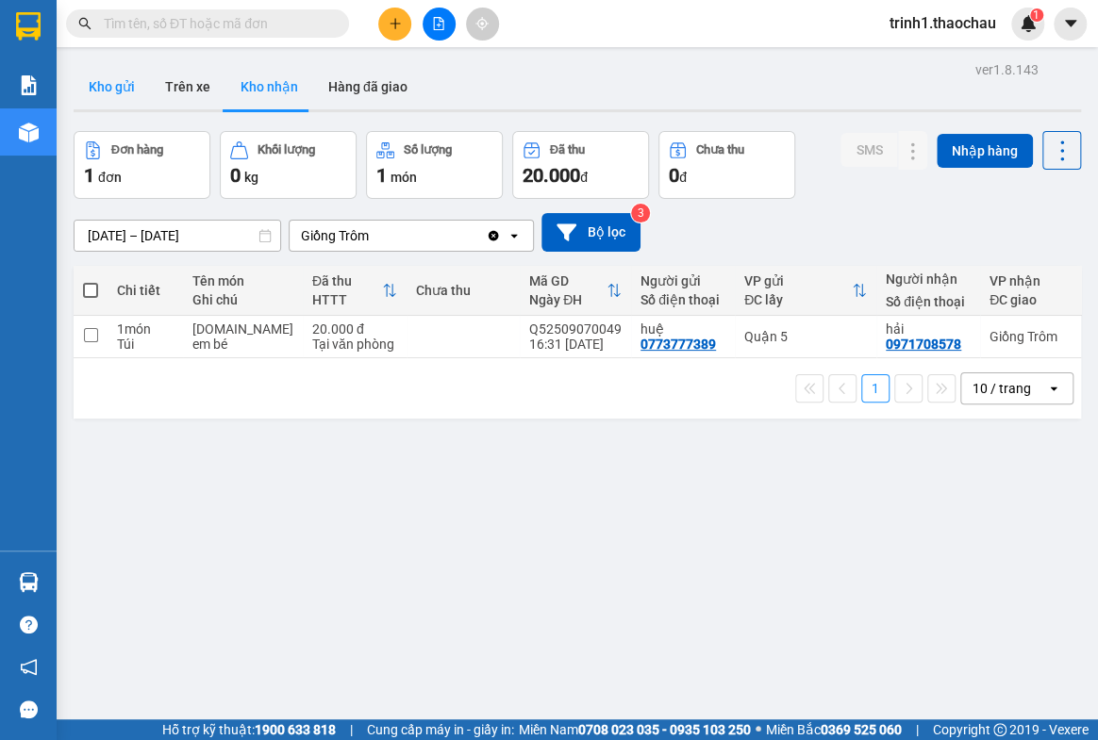
click at [101, 85] on button "Kho gửi" at bounding box center [112, 86] width 76 height 45
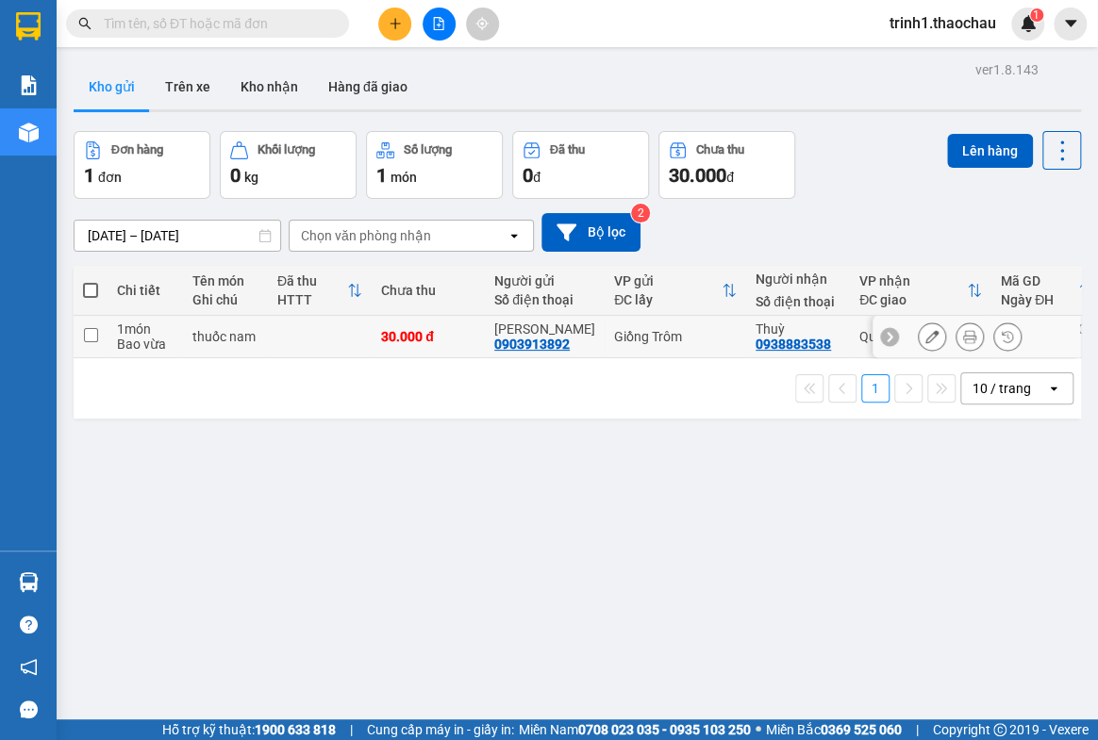
click at [85, 339] on input "checkbox" at bounding box center [91, 335] width 14 height 14
checkbox input "true"
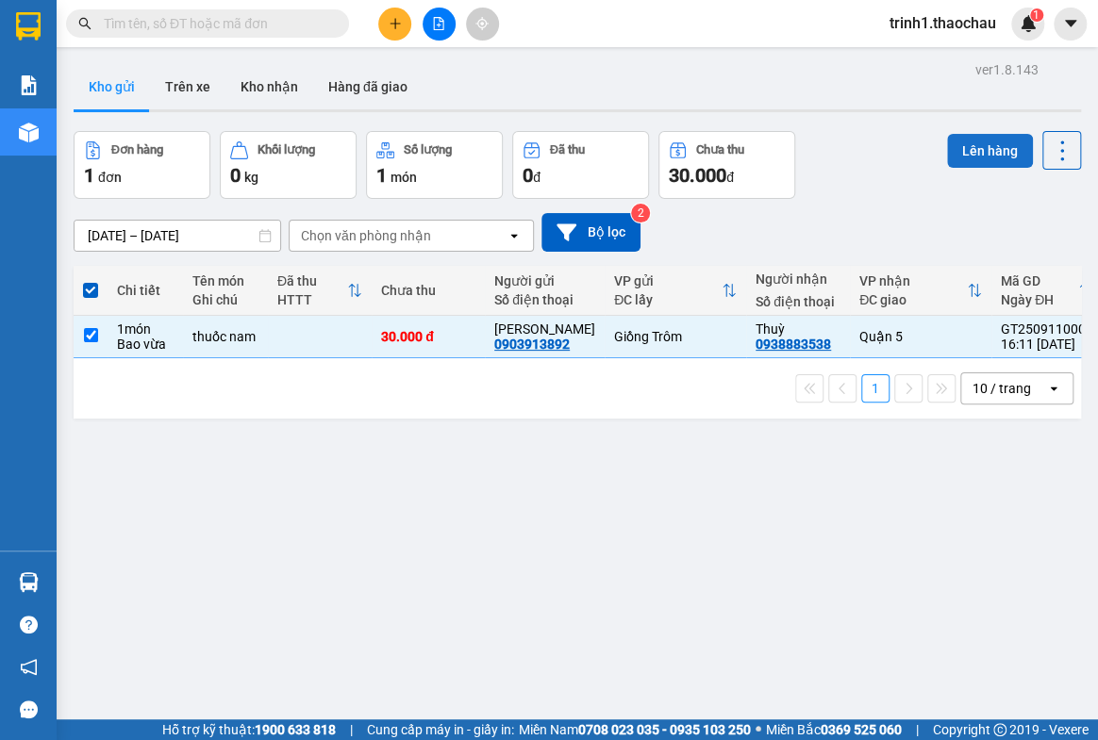
click at [966, 141] on button "Lên hàng" at bounding box center [990, 151] width 86 height 34
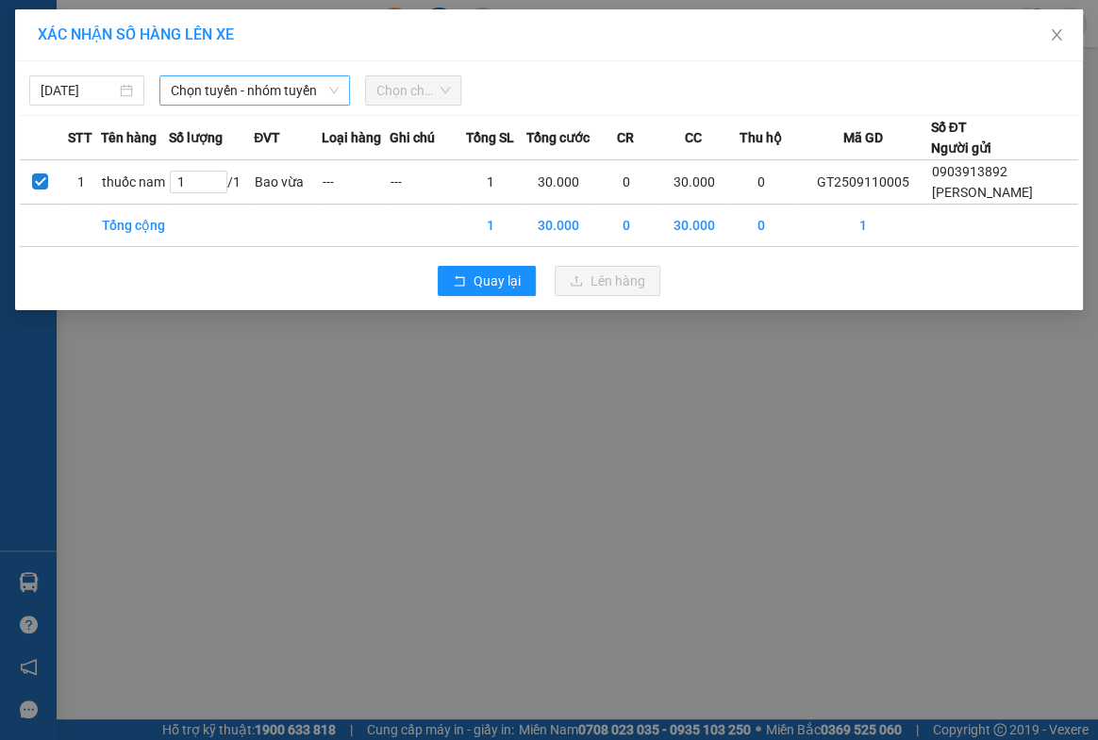
click at [217, 91] on span "Chọn tuyến - nhóm tuyến" at bounding box center [254, 90] width 167 height 28
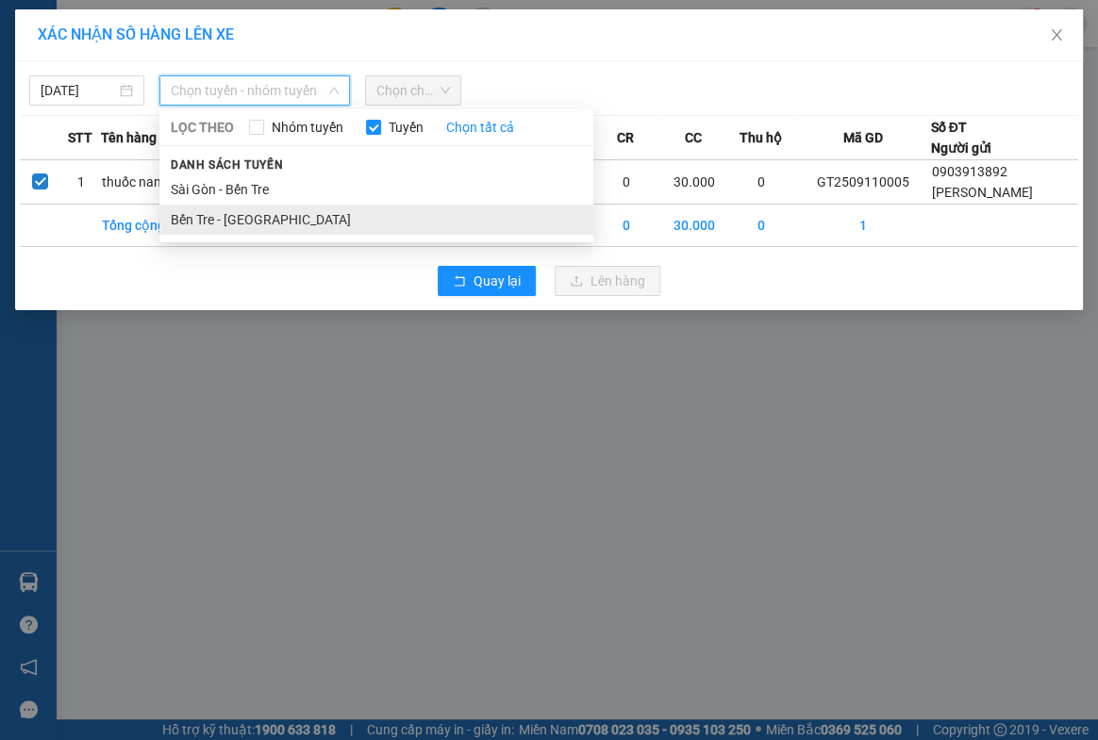
click at [218, 217] on li "Bến Tre - [GEOGRAPHIC_DATA]" at bounding box center [376, 220] width 434 height 30
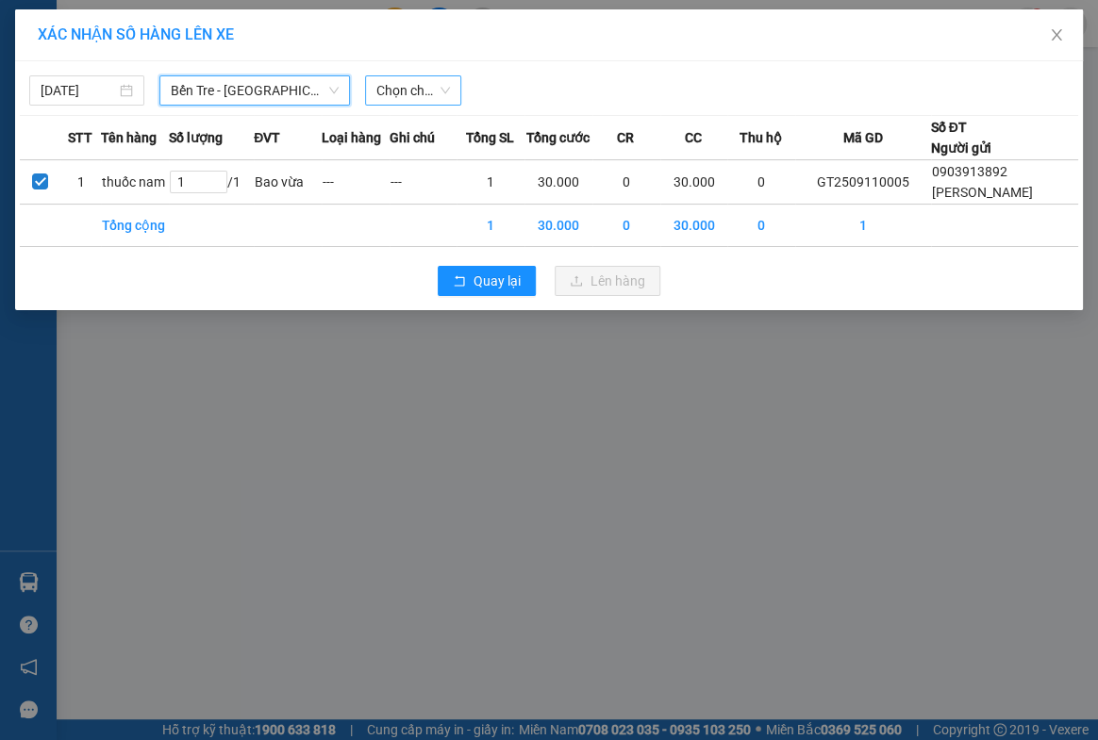
click at [394, 97] on span "Chọn chuyến" at bounding box center [413, 90] width 75 height 28
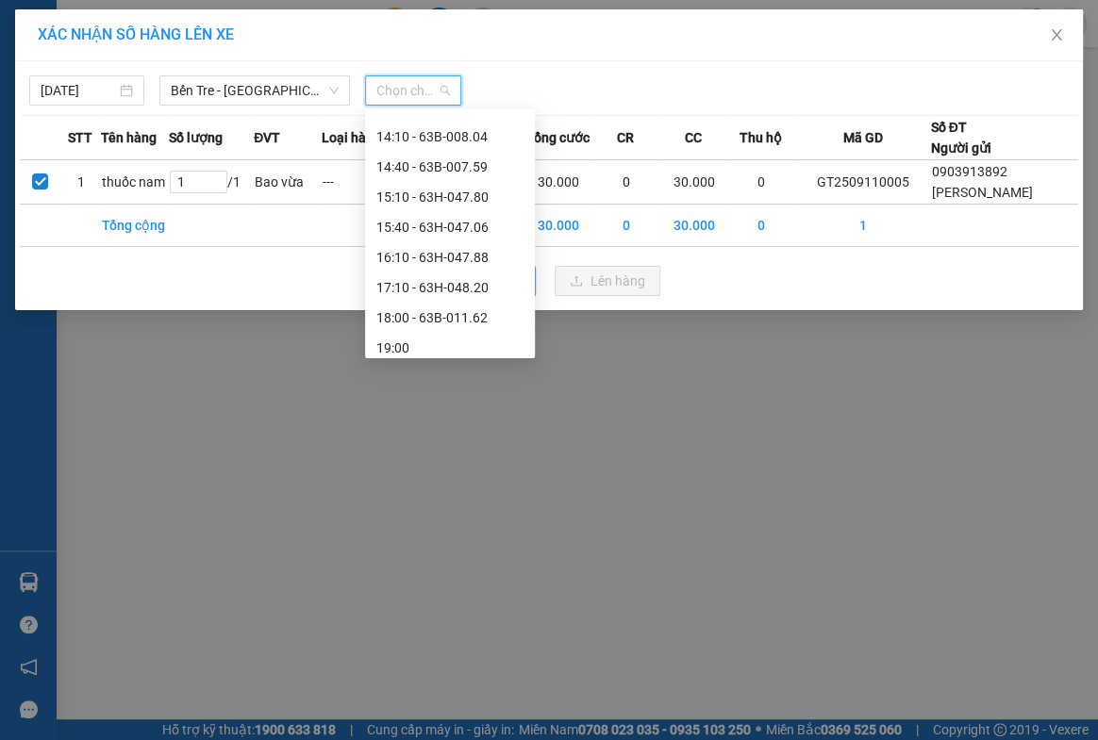
scroll to position [693, 0]
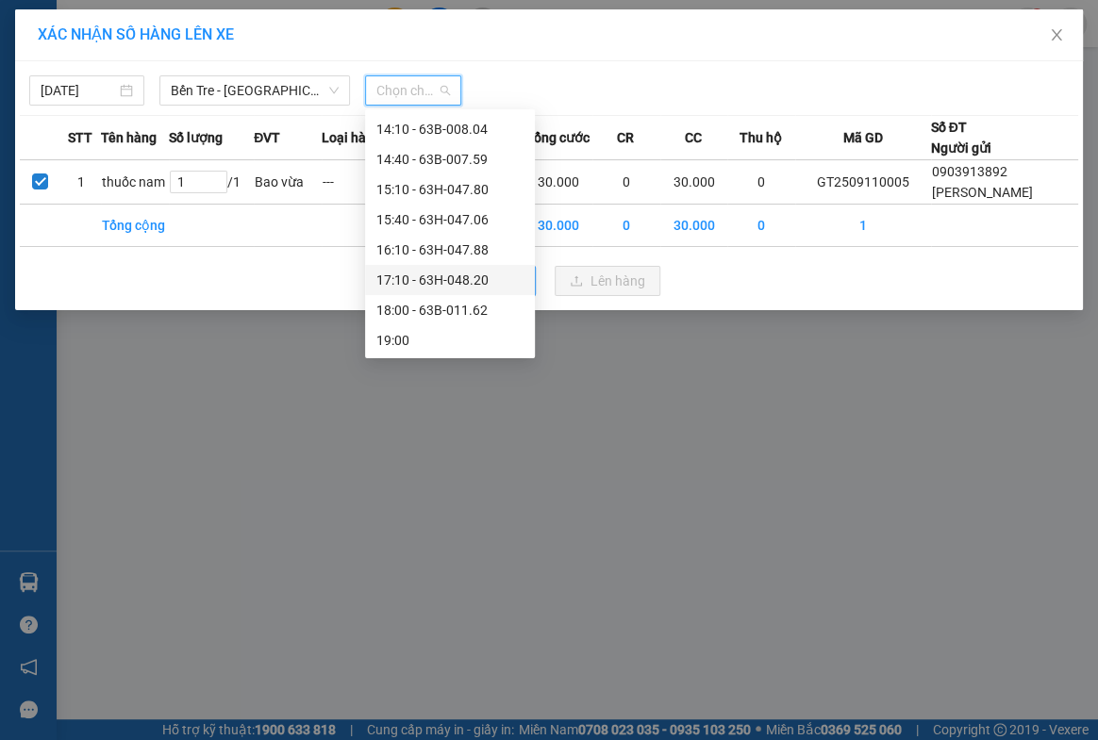
click at [468, 268] on div "17:10 - 63H-048.20" at bounding box center [450, 280] width 170 height 30
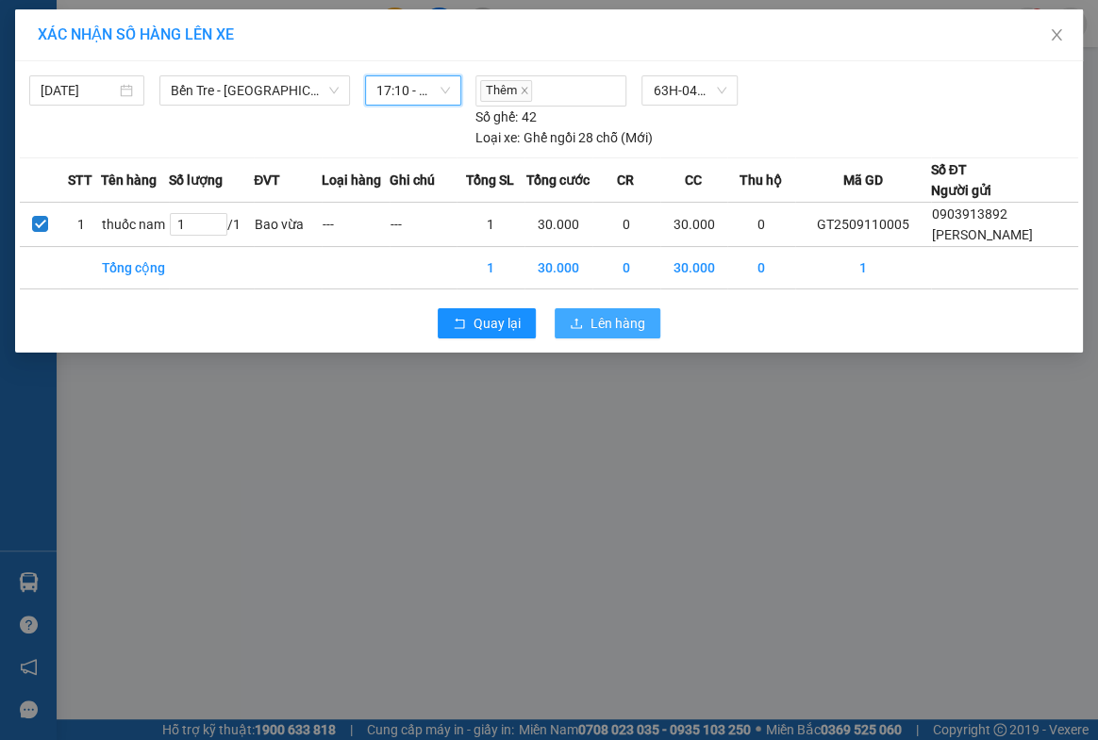
click at [606, 313] on span "Lên hàng" at bounding box center [617, 323] width 55 height 21
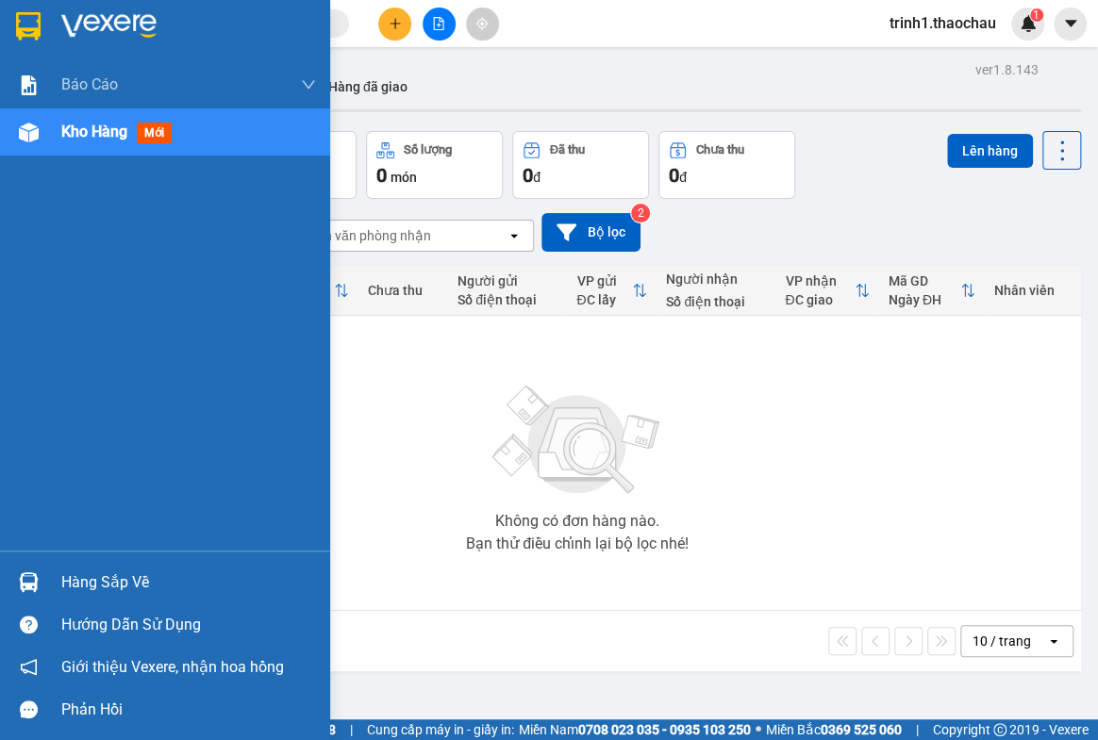
click at [125, 580] on div "Hàng sắp về" at bounding box center [188, 583] width 255 height 28
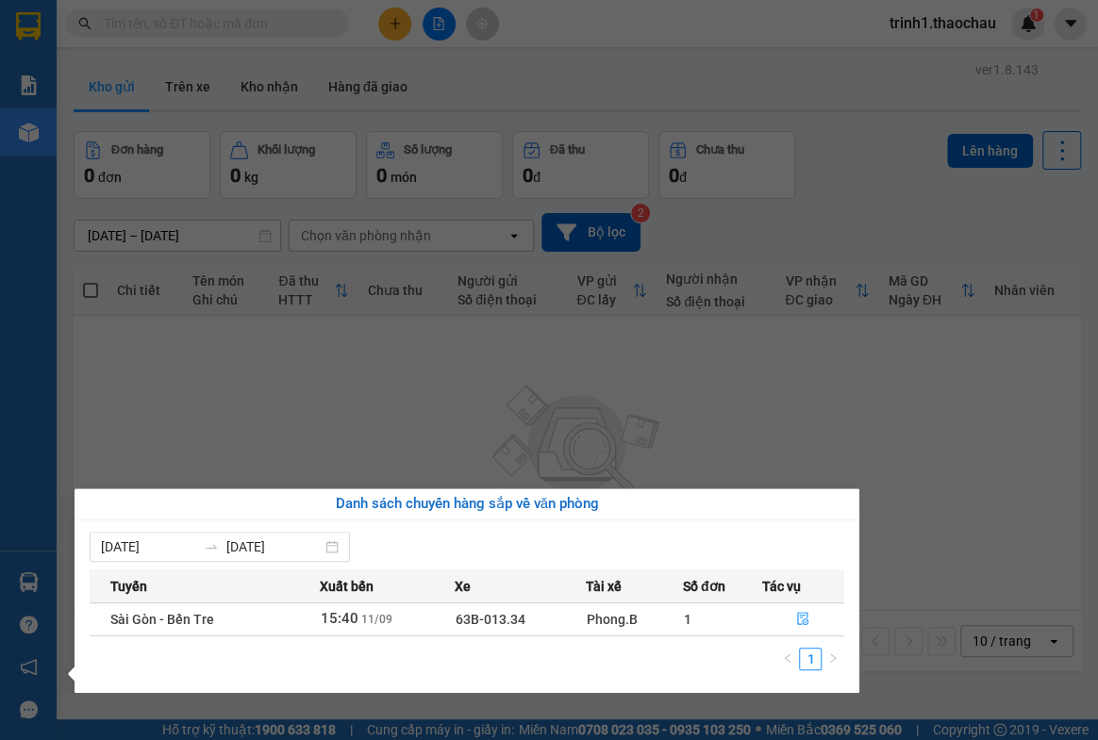
click at [975, 527] on section "Kết quả tìm kiếm ( 0 ) Bộ lọc No Data trinh1.thaochau 1 Báo cáo Báo cáo dòng ti…" at bounding box center [549, 370] width 1098 height 740
